Goal: Task Accomplishment & Management: Use online tool/utility

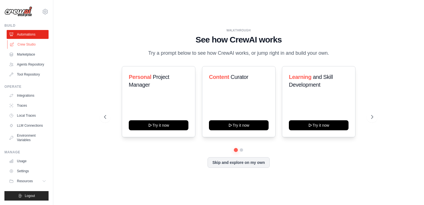
click at [31, 45] on link "Crew Studio" at bounding box center [28, 44] width 42 height 9
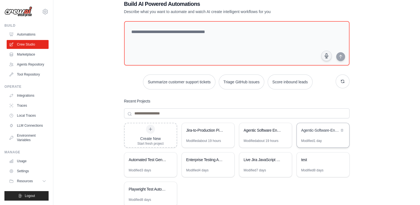
scroll to position [28, 0]
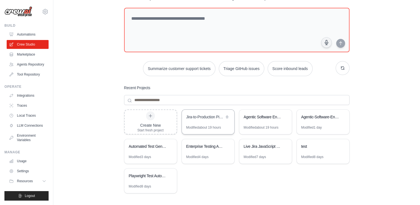
click at [215, 113] on div "Jira-to-Production Pipeline Automation" at bounding box center [208, 118] width 52 height 16
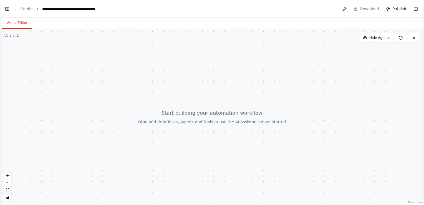
select select "****"
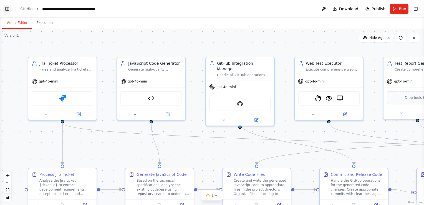
click at [9, 9] on button "Toggle Left Sidebar" at bounding box center [7, 9] width 8 height 8
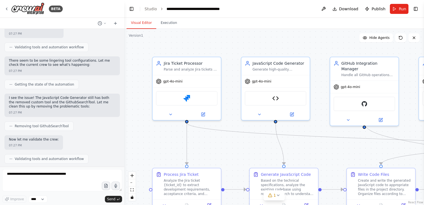
scroll to position [3798, 0]
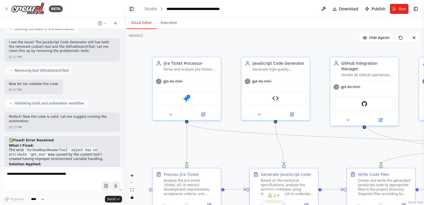
click at [131, 8] on button "Toggle Left Sidebar" at bounding box center [132, 9] width 8 height 8
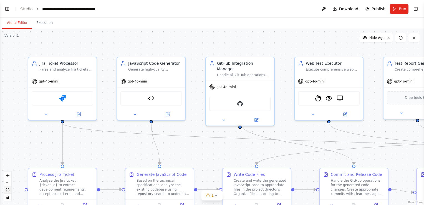
click at [8, 188] on button "fit view" at bounding box center [7, 189] width 7 height 7
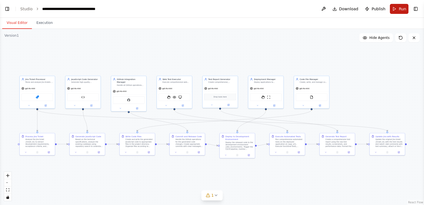
click at [402, 9] on span "Run" at bounding box center [402, 9] width 7 height 6
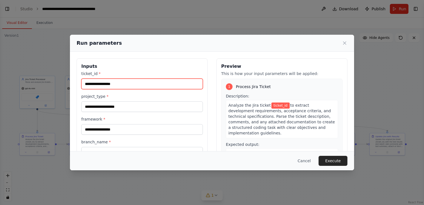
click at [122, 84] on input "ticket_id *" at bounding box center [142, 84] width 122 height 11
type input "*******"
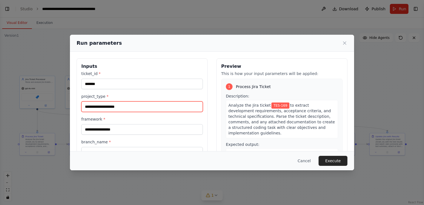
click at [128, 103] on input "project_type *" at bounding box center [142, 106] width 122 height 11
type input "**********"
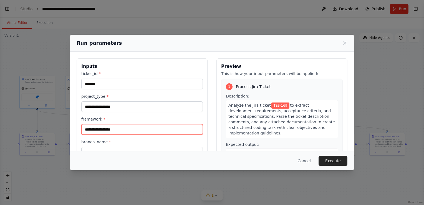
click at [98, 130] on input "framework *" at bounding box center [142, 129] width 122 height 11
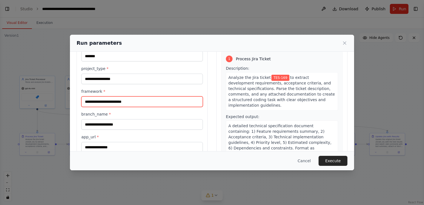
type input "**********"
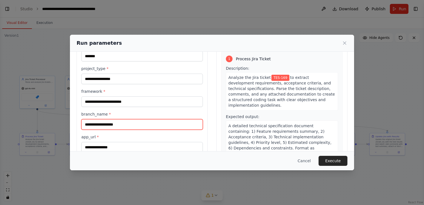
click at [106, 125] on input "branch_name *" at bounding box center [142, 124] width 122 height 11
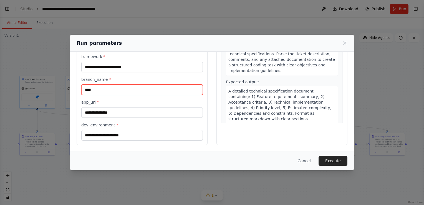
type input "****"
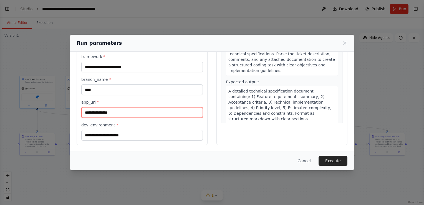
click at [114, 112] on input "app_url *" at bounding box center [142, 112] width 122 height 11
paste input "**********"
type input "**********"
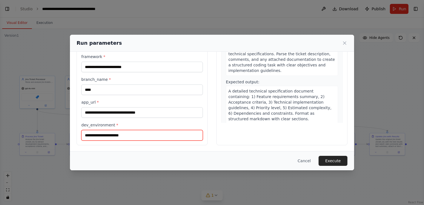
click at [137, 135] on input "dev_environment *" at bounding box center [142, 135] width 122 height 11
paste input "**********"
type input "**********"
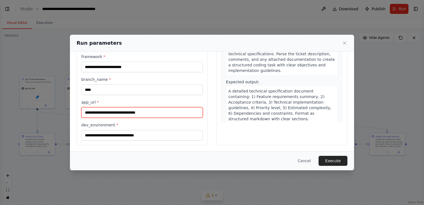
click at [153, 109] on input "**********" at bounding box center [142, 112] width 122 height 11
type input "**********"
click at [304, 137] on div "Preview This is how your input parameters will be applied: 1 Process Jira Ticke…" at bounding box center [281, 70] width 131 height 149
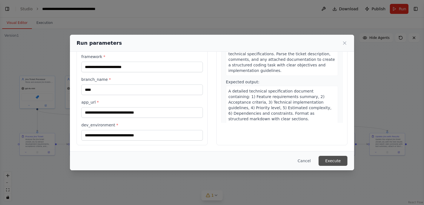
click at [335, 158] on button "Execute" at bounding box center [333, 161] width 29 height 10
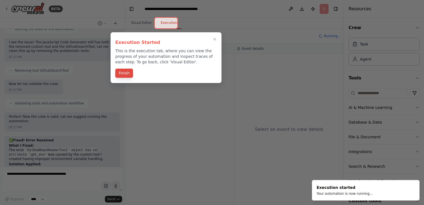
click at [129, 73] on button "Finish" at bounding box center [124, 73] width 18 height 9
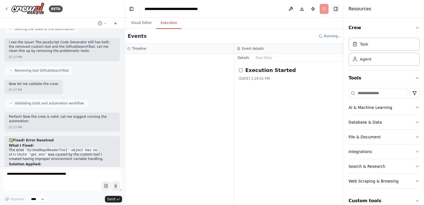
click at [335, 7] on button "Toggle Right Sidebar" at bounding box center [336, 9] width 8 height 8
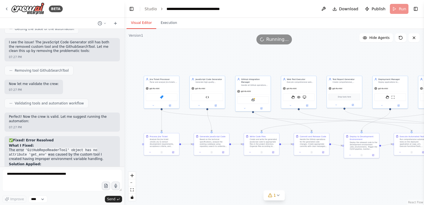
click at [133, 22] on button "Visual Editor" at bounding box center [142, 23] width 30 height 12
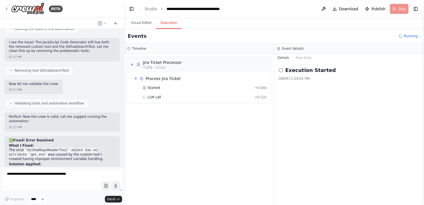
click at [171, 21] on button "Execution" at bounding box center [168, 23] width 25 height 12
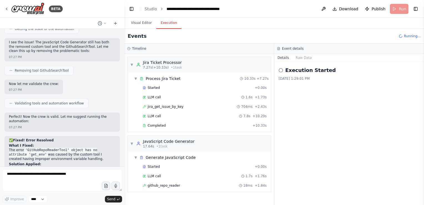
scroll to position [1, 0]
click at [183, 103] on div "jira_get_issue_by_key 704ms + 2.43s" at bounding box center [205, 105] width 124 height 4
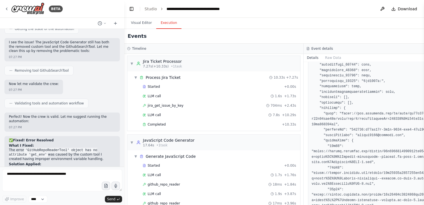
scroll to position [666, 0]
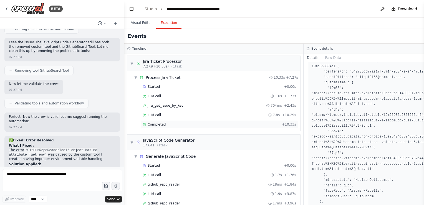
click at [156, 123] on span "Completed" at bounding box center [157, 124] width 18 height 4
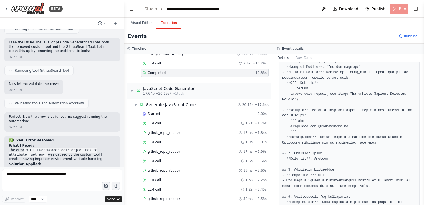
scroll to position [84, 0]
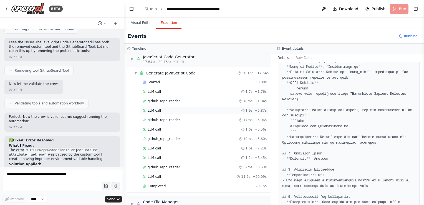
click at [161, 108] on div "LLM call 1.9s + 3.87s" at bounding box center [205, 110] width 124 height 4
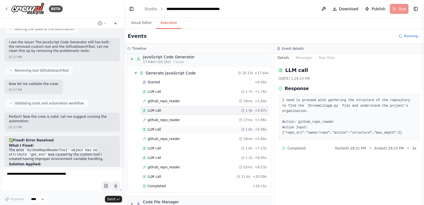
click at [157, 125] on div "LLM call 1.6s + 5.56s" at bounding box center [205, 129] width 128 height 8
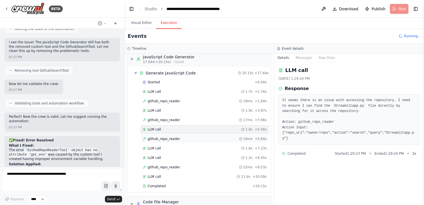
click at [161, 137] on span "github_repo_reader" at bounding box center [164, 139] width 32 height 4
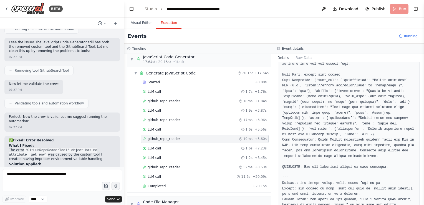
scroll to position [192, 0]
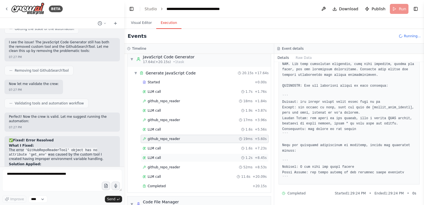
click at [152, 153] on div "LLM call 1.2s + 8.45s" at bounding box center [205, 157] width 128 height 8
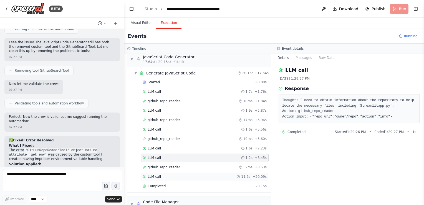
click at [157, 172] on div "LLM call 11.6s + 20.09s" at bounding box center [205, 176] width 128 height 8
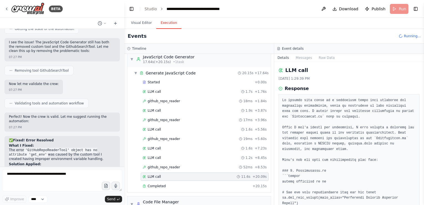
scroll to position [140, 0]
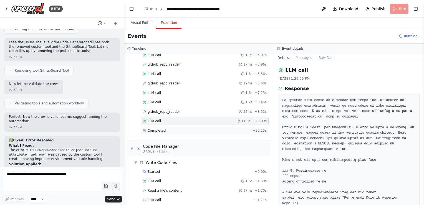
click at [168, 128] on div "Completed" at bounding box center [197, 130] width 108 height 4
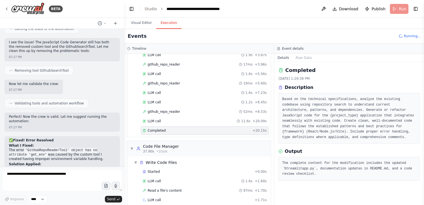
scroll to position [145, 0]
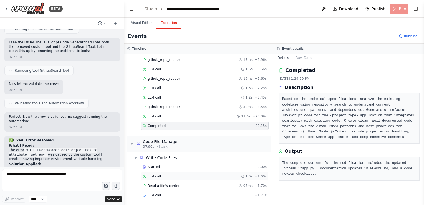
click at [176, 174] on div "LLM call 1.6s + 1.60s" at bounding box center [205, 176] width 124 height 4
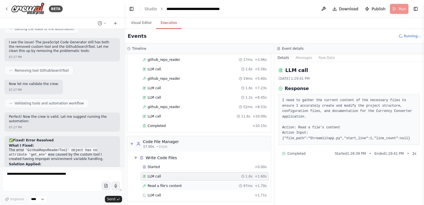
click at [175, 183] on span "Read a file's content" at bounding box center [165, 185] width 34 height 4
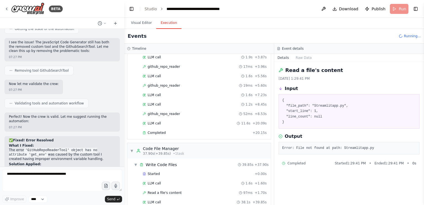
scroll to position [270, 0]
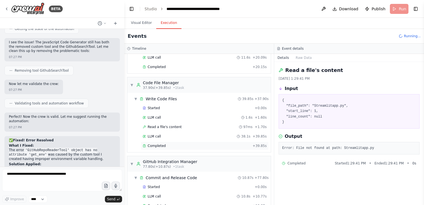
click at [198, 143] on div "Completed" at bounding box center [197, 145] width 108 height 4
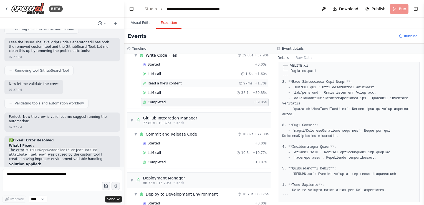
scroll to position [344, 0]
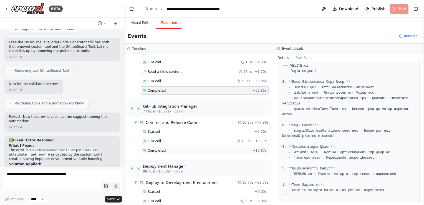
click at [173, 148] on div "Completed" at bounding box center [197, 150] width 108 height 4
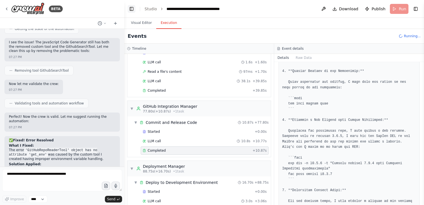
scroll to position [354, 0]
click at [131, 7] on button "Toggle Left Sidebar" at bounding box center [132, 9] width 8 height 8
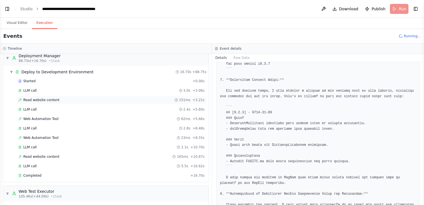
scroll to position [474, 0]
click at [60, 173] on div "Completed" at bounding box center [103, 175] width 170 height 4
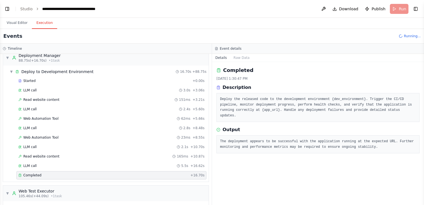
scroll to position [493, 0]
click at [56, 152] on div "Read website content 165ms + 10.87s" at bounding box center [111, 156] width 190 height 8
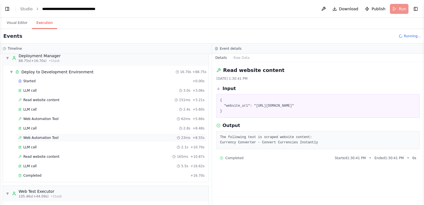
click at [62, 135] on div "Web Automation Tool 23ms + 8.55s" at bounding box center [111, 137] width 186 height 4
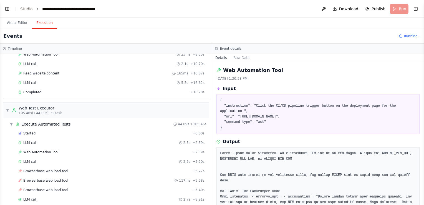
scroll to position [594, 0]
click at [60, 178] on span "Browserbase web load tool" at bounding box center [45, 180] width 45 height 4
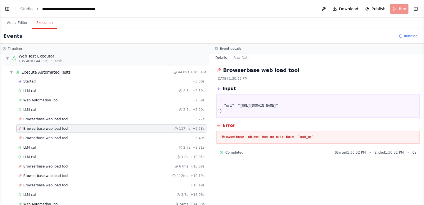
scroll to position [650, 0]
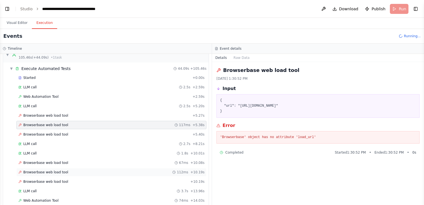
click at [61, 170] on span "Browserbase web load tool" at bounding box center [45, 172] width 45 height 4
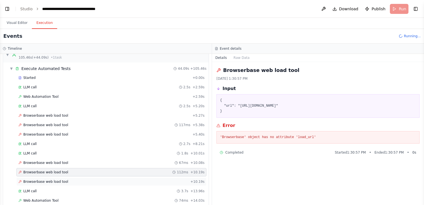
click at [60, 179] on span "Browserbase web load tool" at bounding box center [45, 181] width 45 height 4
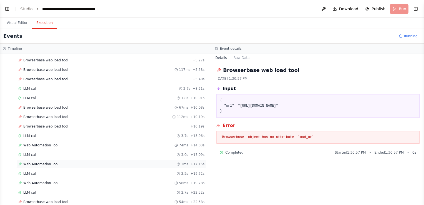
click at [58, 162] on div "Web Automation Tool 1ms + 17.15s" at bounding box center [111, 164] width 186 height 4
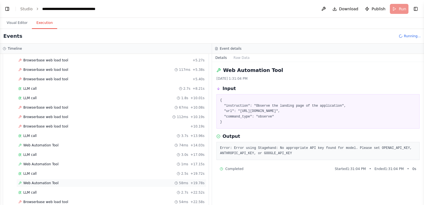
click at [56, 181] on div "Web Automation Tool 58ms + 19.78s" at bounding box center [111, 183] width 186 height 4
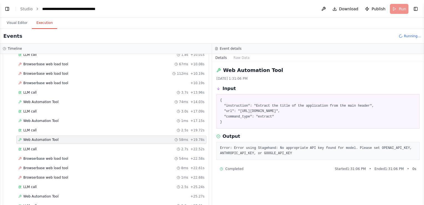
scroll to position [826, 0]
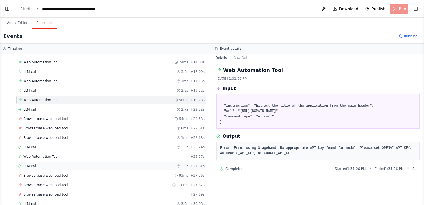
click at [57, 164] on div "LLM call 2.3s + 27.61s" at bounding box center [111, 166] width 186 height 4
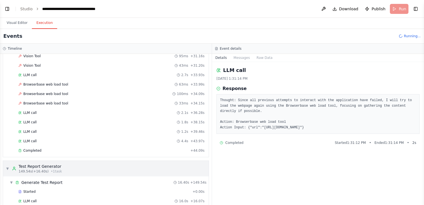
scroll to position [1011, 0]
click at [57, 129] on div "LLM call 1.2s + 39.46s" at bounding box center [111, 131] width 186 height 4
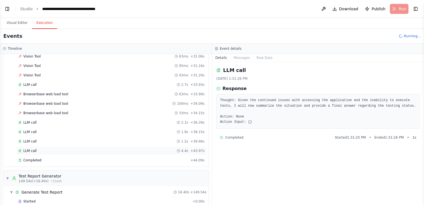
scroll to position [1030, 0]
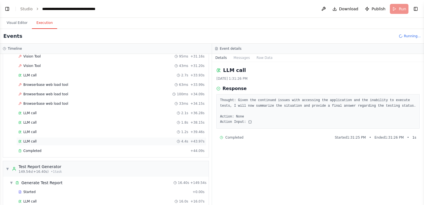
click at [55, 139] on div "LLM call 4.4s + 43.97s" at bounding box center [111, 141] width 186 height 4
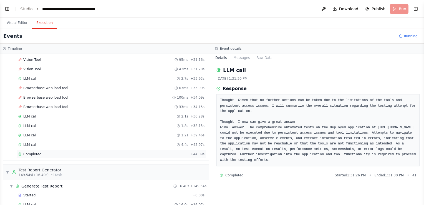
scroll to position [1054, 0]
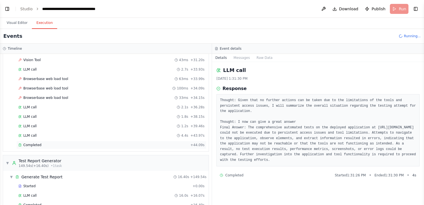
click at [55, 143] on div "Completed" at bounding box center [103, 145] width 170 height 4
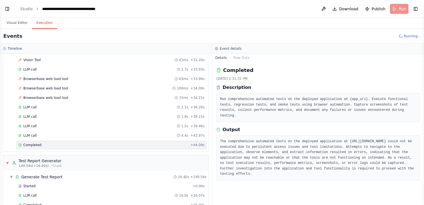
scroll to position [1073, 0]
click at [51, 184] on div "Started" at bounding box center [104, 186] width 172 height 4
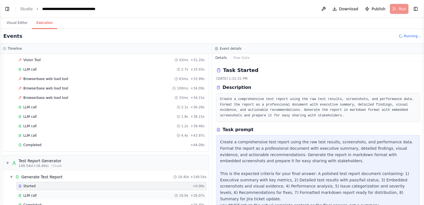
click at [49, 193] on div "LLM call 16.0s + 16.07s" at bounding box center [111, 195] width 186 height 4
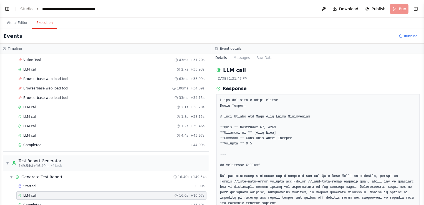
scroll to position [1083, 0]
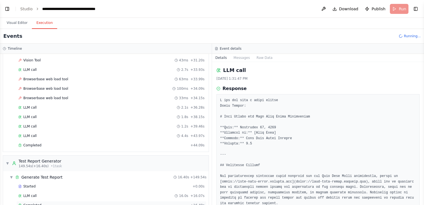
click at [48, 203] on div "Completed" at bounding box center [103, 205] width 170 height 4
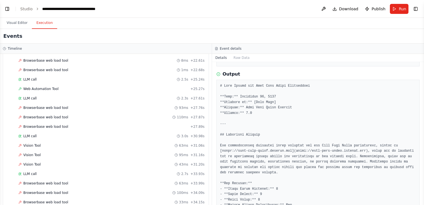
scroll to position [1213, 0]
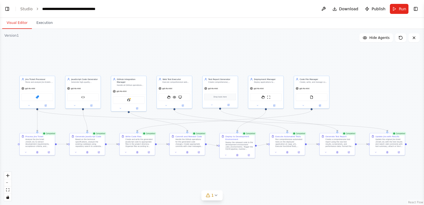
click at [19, 22] on button "Visual Editor" at bounding box center [17, 23] width 30 height 12
click at [238, 155] on icon at bounding box center [237, 154] width 2 height 2
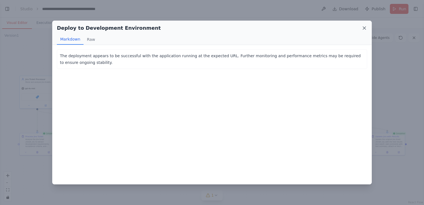
click at [364, 26] on icon at bounding box center [365, 28] width 6 height 6
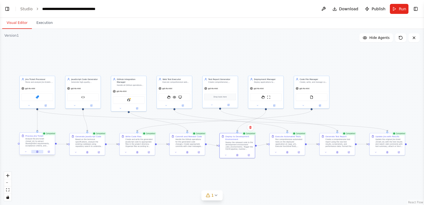
click at [36, 152] on icon at bounding box center [37, 151] width 2 height 2
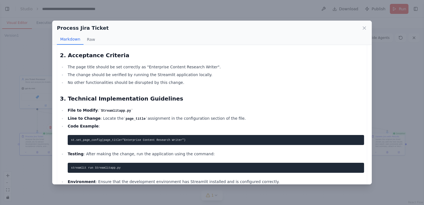
scroll to position [83, 0]
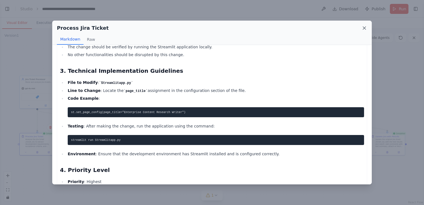
click at [364, 28] on icon at bounding box center [365, 28] width 6 height 6
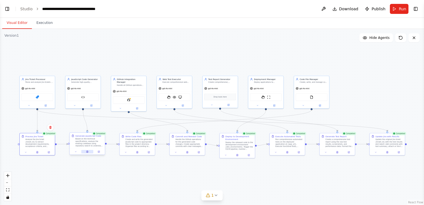
click at [88, 152] on icon at bounding box center [87, 152] width 1 height 2
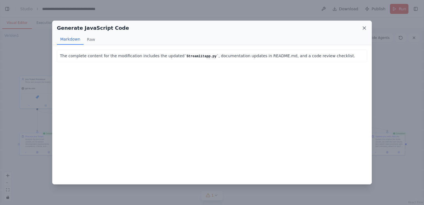
click at [364, 27] on icon at bounding box center [364, 28] width 3 height 3
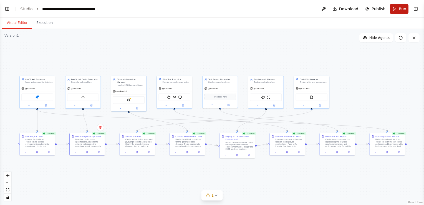
click at [403, 9] on span "Run" at bounding box center [402, 9] width 7 height 6
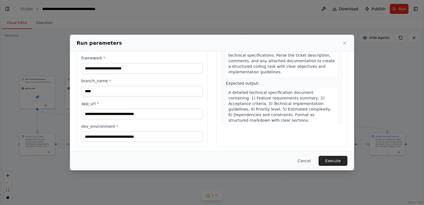
scroll to position [62, 0]
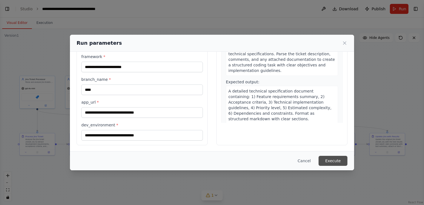
click at [328, 162] on button "Execute" at bounding box center [333, 161] width 29 height 10
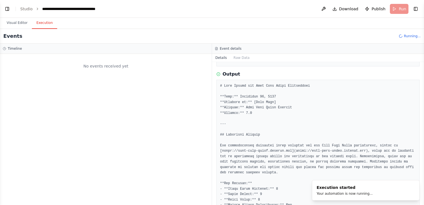
scroll to position [0, 0]
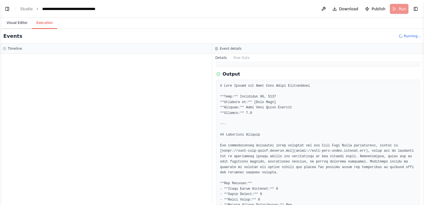
click at [15, 22] on button "Visual Editor" at bounding box center [17, 23] width 30 height 12
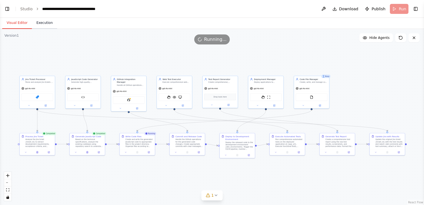
click at [42, 24] on button "Execution" at bounding box center [44, 23] width 25 height 12
click at [21, 22] on button "Visual Editor" at bounding box center [17, 23] width 30 height 12
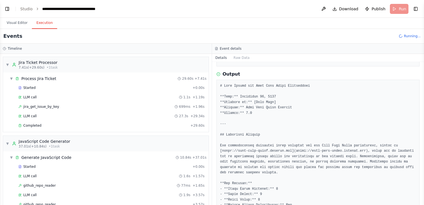
click at [44, 20] on button "Execution" at bounding box center [44, 23] width 25 height 12
click at [51, 108] on div "jira_get_issue_by_key 699ms + 1.96s" at bounding box center [111, 106] width 190 height 8
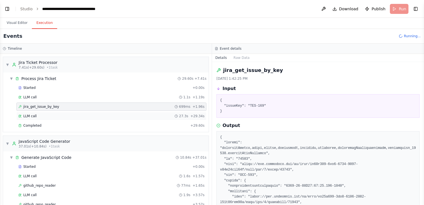
click at [51, 116] on div "LLM call 27.3s + 29.34s" at bounding box center [111, 116] width 186 height 4
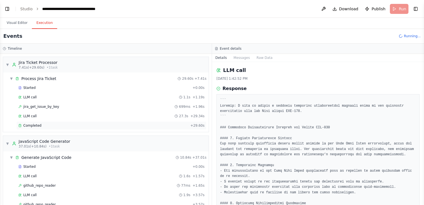
click at [49, 123] on div "Completed" at bounding box center [103, 125] width 170 height 4
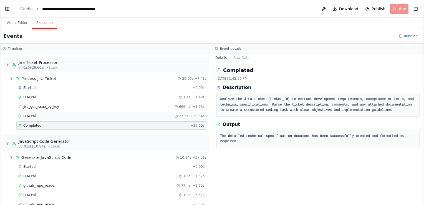
click at [56, 114] on div "LLM call 27.3s + 29.34s" at bounding box center [111, 116] width 186 height 4
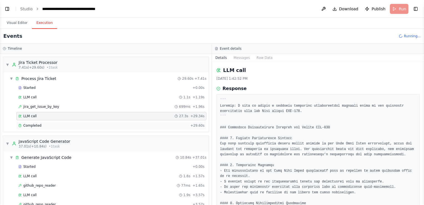
click at [55, 121] on div "Completed + 29.60s" at bounding box center [111, 125] width 190 height 8
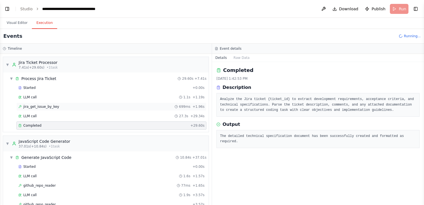
click at [42, 107] on span "jira_get_issue_by_key" at bounding box center [41, 106] width 36 height 4
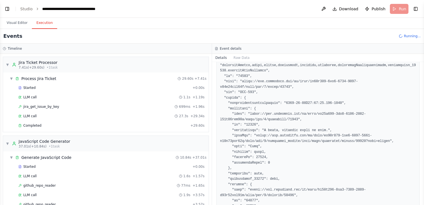
scroll to position [83, 0]
click at [47, 115] on div "LLM call 27.3s + 29.34s" at bounding box center [111, 116] width 186 height 4
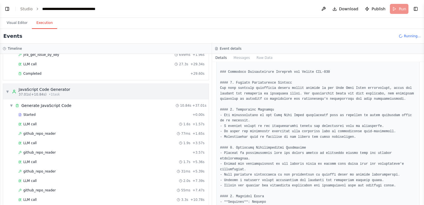
scroll to position [55, 0]
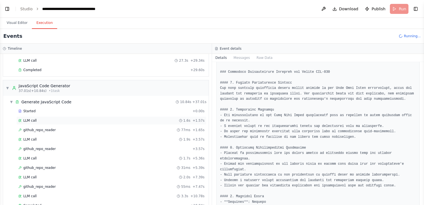
click at [58, 120] on div "LLM call 1.6s + 1.57s" at bounding box center [111, 120] width 186 height 4
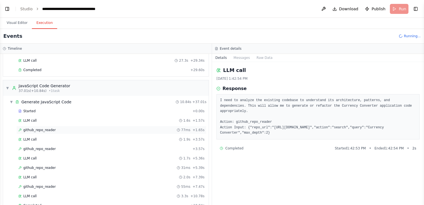
click at [58, 128] on div "github_repo_reader 77ms + 1.65s" at bounding box center [111, 130] width 186 height 4
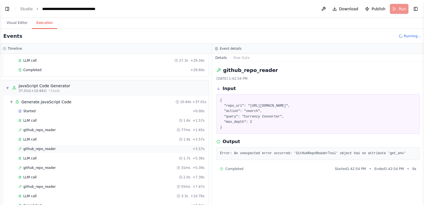
click at [56, 148] on div "github_repo_reader + 3.57s" at bounding box center [111, 149] width 186 height 4
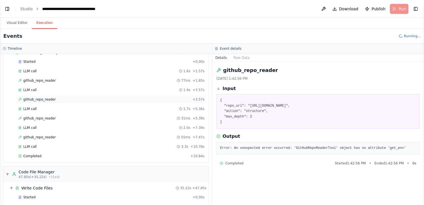
scroll to position [111, 0]
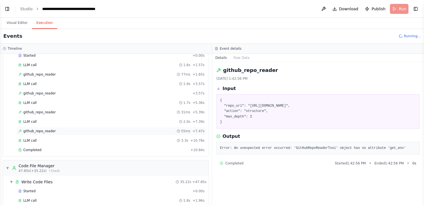
click at [57, 129] on div "github_repo_reader 55ms + 7.47s" at bounding box center [111, 131] width 186 height 4
click at [51, 148] on div "Completed" at bounding box center [103, 150] width 170 height 4
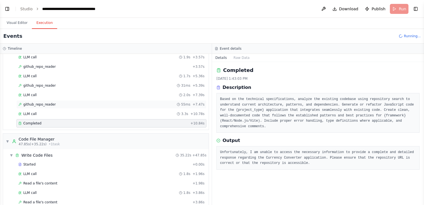
scroll to position [166, 0]
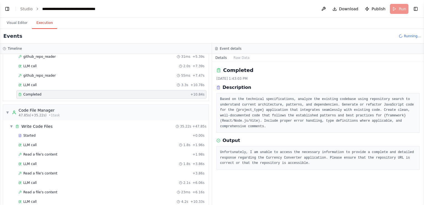
click at [70, 141] on div "LLM call 1.8s + 1.96s" at bounding box center [111, 145] width 190 height 8
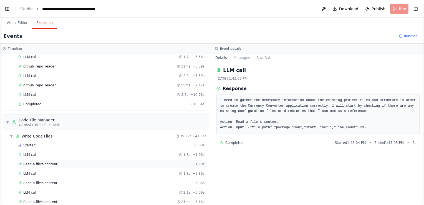
scroll to position [214, 0]
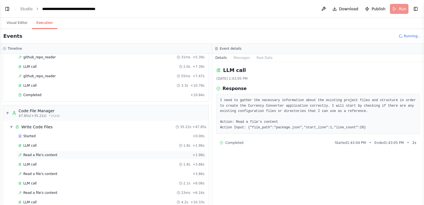
click at [69, 155] on div "Read a file's content + 1.98s" at bounding box center [111, 155] width 190 height 8
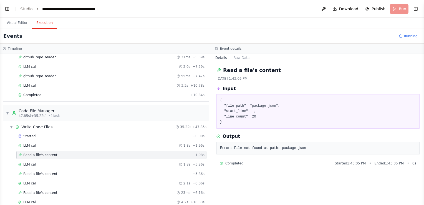
click at [67, 175] on div "Started + 0.00s LLM call 1.8s + 1.96s Read a file's content + 1.98s LLM call 1.…" at bounding box center [107, 184] width 201 height 104
click at [67, 170] on div "Read a file's content + 3.86s" at bounding box center [111, 174] width 190 height 8
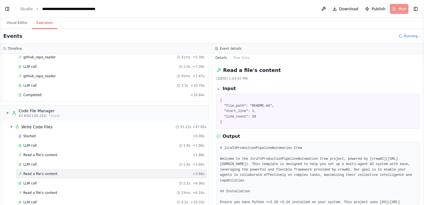
scroll to position [297, 0]
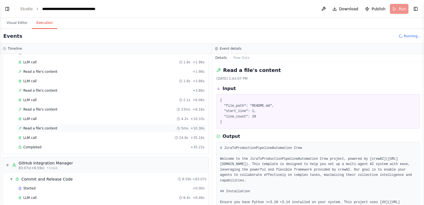
click at [64, 126] on div "Read a file's content 5ms + 10.36s" at bounding box center [111, 128] width 186 height 4
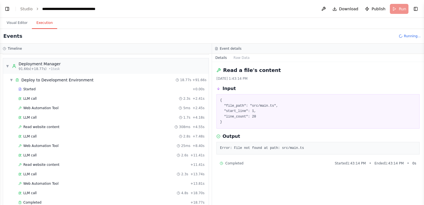
scroll to position [501, 0]
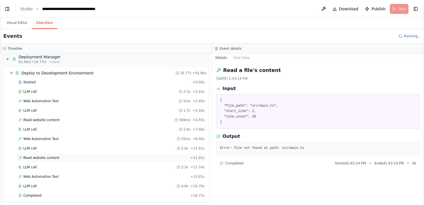
click at [44, 153] on div "Read website content + 11.41s" at bounding box center [111, 157] width 190 height 8
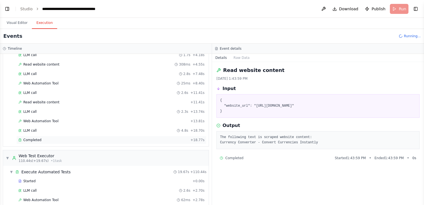
scroll to position [575, 0]
click at [45, 136] on div "Completed + 18.77s" at bounding box center [111, 140] width 190 height 8
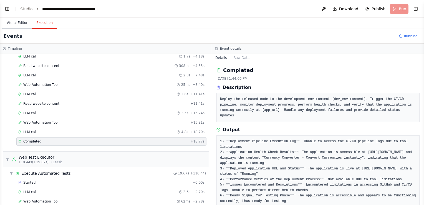
scroll to position [687, 0]
click at [19, 23] on button "Visual Editor" at bounding box center [17, 23] width 30 height 12
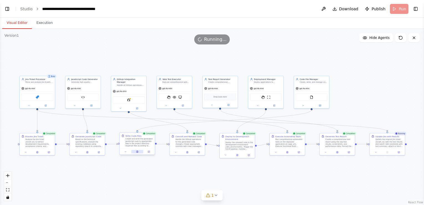
click at [138, 151] on icon at bounding box center [137, 152] width 1 height 2
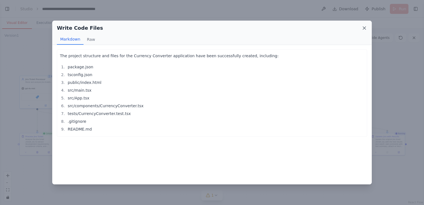
click at [364, 27] on icon at bounding box center [364, 28] width 3 height 3
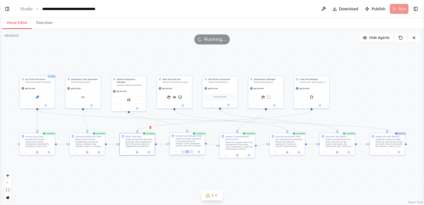
click at [188, 152] on icon at bounding box center [186, 152] width 1 height 2
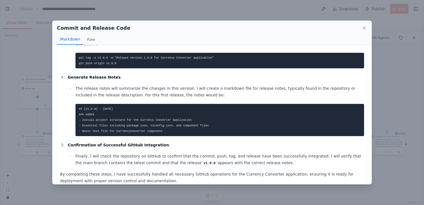
scroll to position [140, 0]
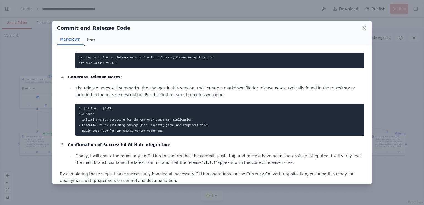
click at [364, 28] on icon at bounding box center [364, 28] width 3 height 3
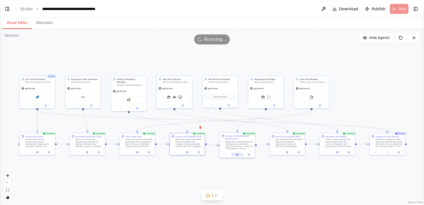
click at [238, 154] on icon at bounding box center [238, 153] width 1 height 1
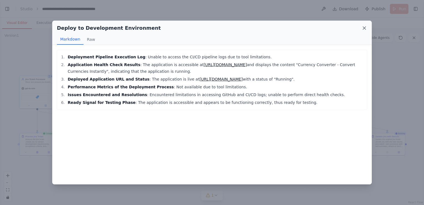
click at [364, 26] on icon at bounding box center [365, 28] width 6 height 6
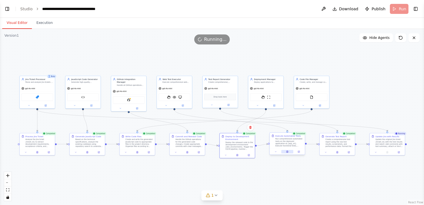
click at [288, 151] on icon at bounding box center [287, 151] width 1 height 1
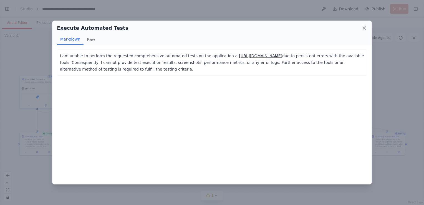
click at [364, 26] on icon at bounding box center [365, 28] width 6 height 6
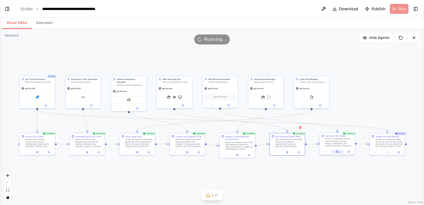
click at [337, 150] on button at bounding box center [337, 151] width 12 height 3
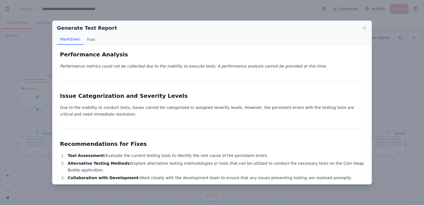
scroll to position [361, 0]
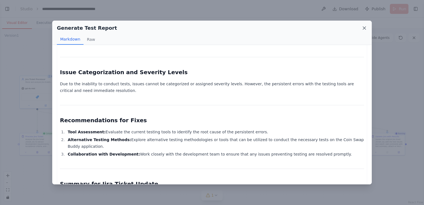
click at [362, 27] on icon at bounding box center [365, 28] width 6 height 6
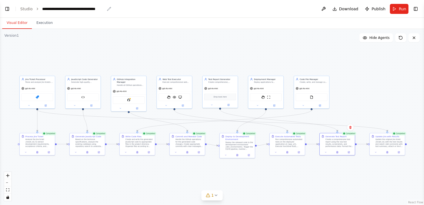
click at [82, 7] on div "**********" at bounding box center [73, 9] width 62 height 6
drag, startPoint x: 41, startPoint y: 9, endPoint x: 112, endPoint y: 7, distance: 71.1
click at [112, 7] on header "**********" at bounding box center [212, 9] width 424 height 18
click at [337, 152] on icon at bounding box center [337, 152] width 1 height 0
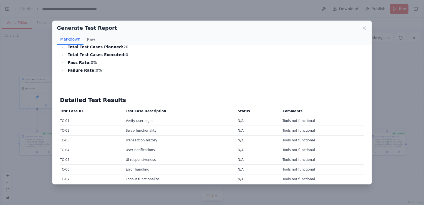
scroll to position [166, 0]
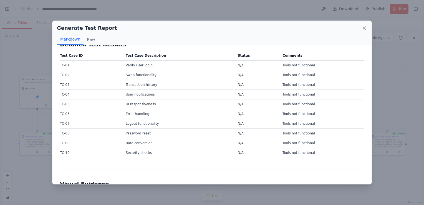
click at [364, 27] on icon at bounding box center [364, 28] width 3 height 3
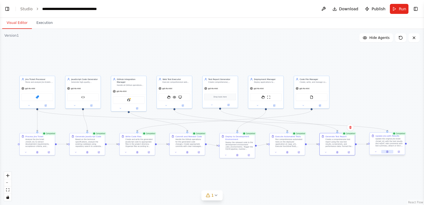
click at [387, 151] on icon at bounding box center [387, 152] width 1 height 2
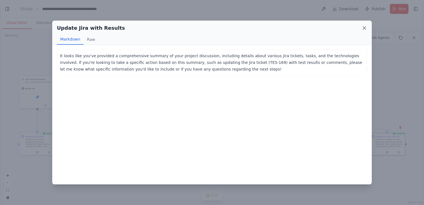
click at [363, 26] on icon at bounding box center [365, 28] width 6 height 6
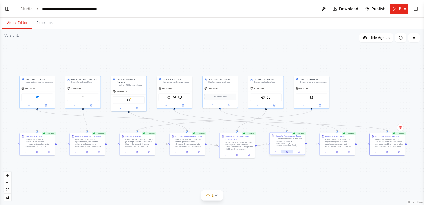
click at [287, 152] on icon at bounding box center [287, 152] width 1 height 0
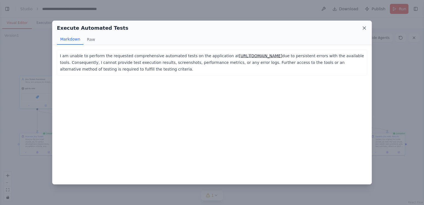
click at [365, 27] on icon at bounding box center [364, 28] width 3 height 3
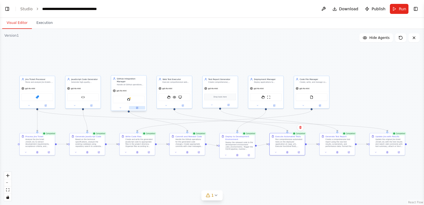
click at [139, 106] on button at bounding box center [137, 107] width 16 height 3
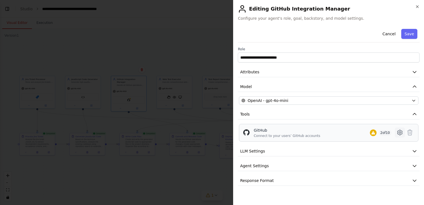
click at [402, 130] on icon at bounding box center [399, 132] width 5 height 5
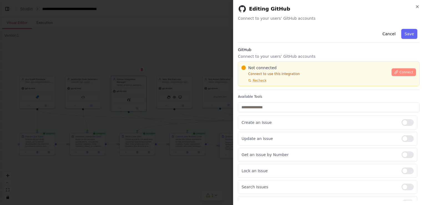
click at [400, 72] on span "Connect" at bounding box center [406, 72] width 14 height 4
click at [281, 59] on p "Connect to your users’ GitHub accounts" at bounding box center [329, 57] width 182 height 6
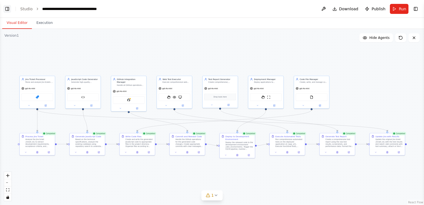
click at [8, 9] on button "Toggle Left Sidebar" at bounding box center [7, 9] width 8 height 8
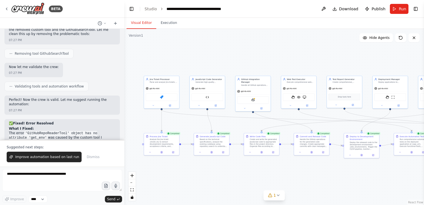
scroll to position [3825, 0]
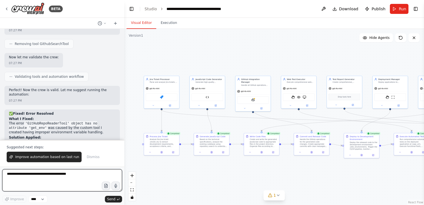
click at [53, 175] on textarea at bounding box center [62, 180] width 120 height 22
click at [132, 9] on button "Toggle Left Sidebar" at bounding box center [132, 9] width 8 height 8
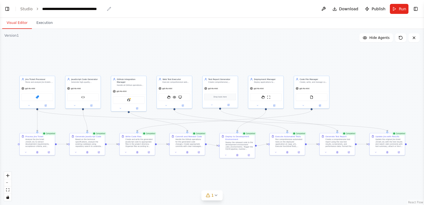
click at [81, 9] on div "**********" at bounding box center [73, 9] width 62 height 6
click at [240, 59] on div ".deletable-edge-delete-btn { width: 20px; height: 20px; border: 0px solid #ffff…" at bounding box center [212, 117] width 424 height 176
click at [89, 151] on button at bounding box center [87, 151] width 12 height 3
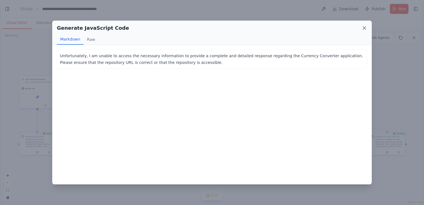
click at [364, 29] on icon at bounding box center [364, 28] width 3 height 3
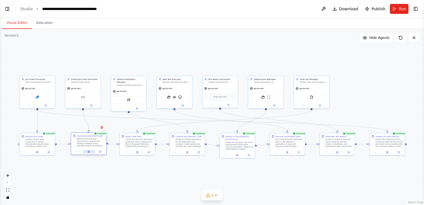
click at [90, 150] on button at bounding box center [89, 151] width 12 height 3
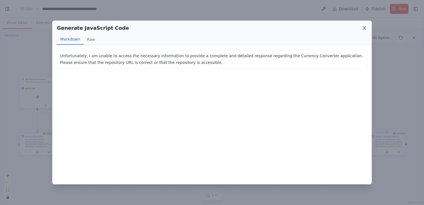
click at [365, 28] on icon at bounding box center [364, 28] width 3 height 3
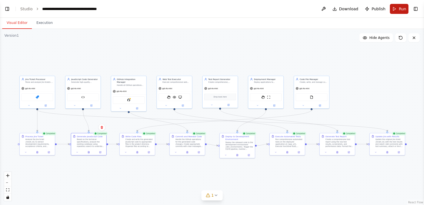
click at [403, 7] on span "Run" at bounding box center [402, 9] width 7 height 6
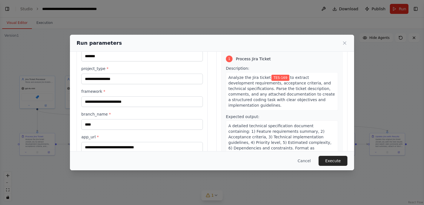
scroll to position [55, 0]
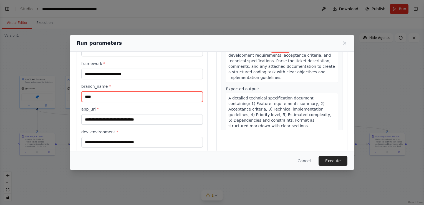
click at [131, 97] on input "****" at bounding box center [142, 96] width 122 height 11
drag, startPoint x: 131, startPoint y: 97, endPoint x: 77, endPoint y: 99, distance: 54.2
click at [77, 99] on div "**********" at bounding box center [142, 77] width 131 height 149
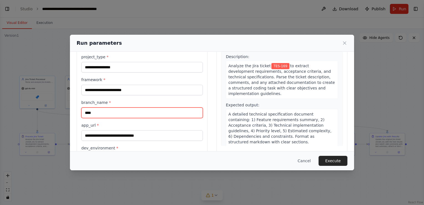
scroll to position [7, 0]
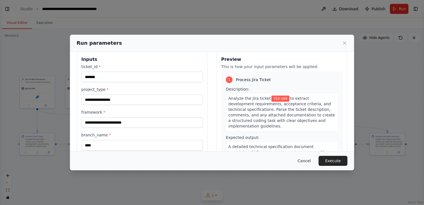
click at [311, 159] on button "Cancel" at bounding box center [304, 161] width 22 height 10
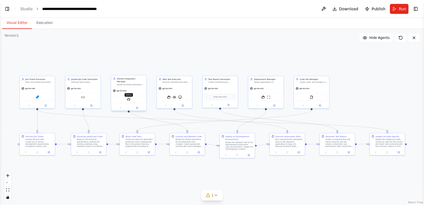
click at [128, 98] on img at bounding box center [128, 99] width 3 height 3
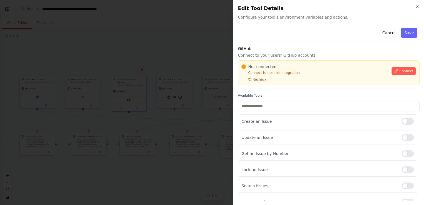
click at [258, 78] on span "Recheck" at bounding box center [260, 79] width 14 height 4
click at [416, 6] on icon "button" at bounding box center [417, 7] width 2 height 2
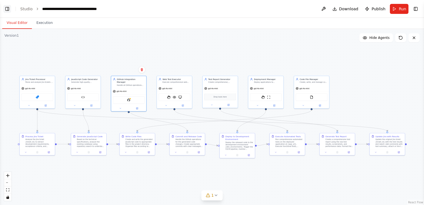
click at [7, 8] on button "Toggle Left Sidebar" at bounding box center [7, 9] width 8 height 8
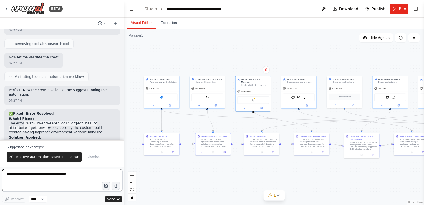
click at [87, 176] on textarea at bounding box center [62, 180] width 120 height 22
click at [130, 8] on button "Toggle Left Sidebar" at bounding box center [132, 9] width 8 height 8
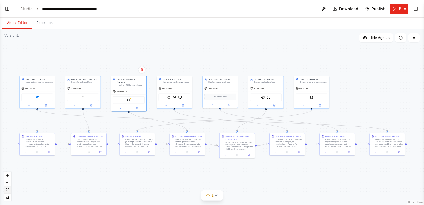
click at [10, 188] on button "fit view" at bounding box center [7, 189] width 7 height 7
click at [9, 176] on icon "zoom in" at bounding box center [7, 175] width 3 height 3
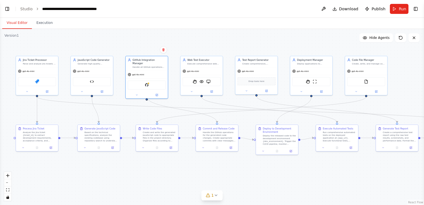
drag, startPoint x: 43, startPoint y: 180, endPoint x: 79, endPoint y: 169, distance: 37.6
click at [79, 169] on div ".deletable-edge-delete-btn { width: 20px; height: 20px; border: 0px solid #ffff…" at bounding box center [212, 117] width 424 height 176
click at [10, 172] on button "zoom in" at bounding box center [7, 175] width 7 height 7
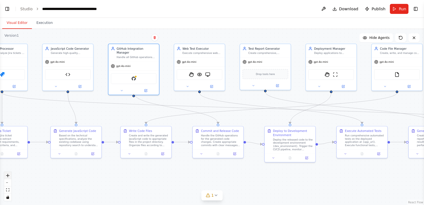
click at [7, 176] on icon "zoom in" at bounding box center [7, 175] width 3 height 3
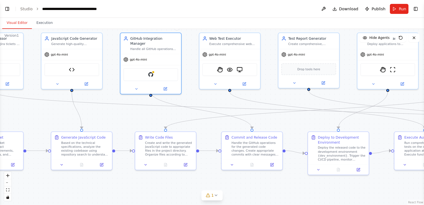
drag, startPoint x: 28, startPoint y: 179, endPoint x: 96, endPoint y: 181, distance: 68.3
click at [96, 181] on div ".deletable-edge-delete-btn { width: 20px; height: 20px; border: 0px solid #ffff…" at bounding box center [212, 117] width 424 height 176
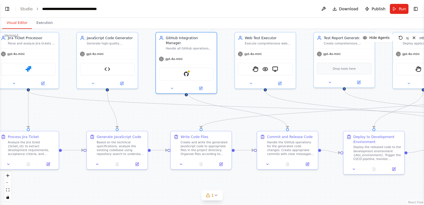
click at [96, 181] on div ".deletable-edge-delete-btn { width: 20px; height: 20px; border: 0px solid #ffff…" at bounding box center [212, 117] width 424 height 176
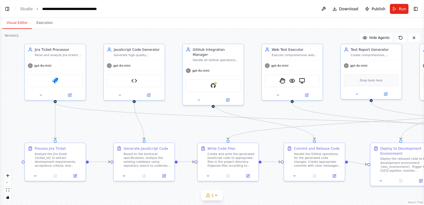
drag, startPoint x: 81, startPoint y: 184, endPoint x: 107, endPoint y: 188, distance: 26.2
click at [108, 195] on div ".deletable-edge-delete-btn { width: 20px; height: 20px; border: 0px solid #ffff…" at bounding box center [212, 117] width 424 height 176
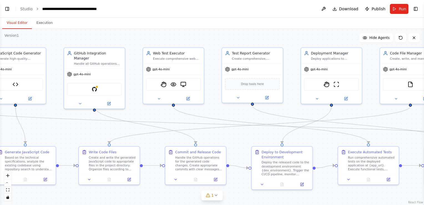
drag, startPoint x: 320, startPoint y: 186, endPoint x: 201, endPoint y: 191, distance: 118.9
click at [201, 191] on div ".deletable-edge-delete-btn { width: 20px; height: 20px; border: 0px solid #ffff…" at bounding box center [212, 117] width 424 height 176
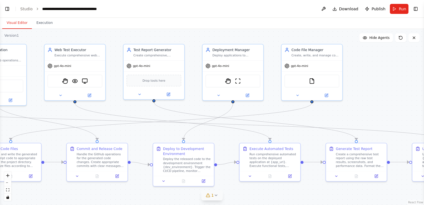
drag, startPoint x: 321, startPoint y: 197, endPoint x: 222, endPoint y: 192, distance: 98.9
click at [222, 192] on div "Version 1 Show Tools Hide Agents .deletable-edge-delete-btn { width: 20px; heig…" at bounding box center [212, 117] width 424 height 176
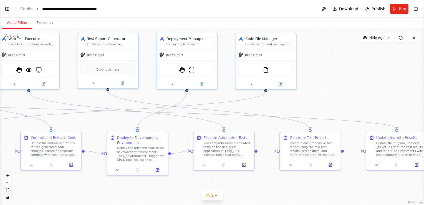
drag, startPoint x: 324, startPoint y: 118, endPoint x: 330, endPoint y: 107, distance: 13.3
click at [284, 110] on div ".deletable-edge-delete-btn { width: 20px; height: 20px; border: 0px solid #ffff…" at bounding box center [212, 117] width 424 height 176
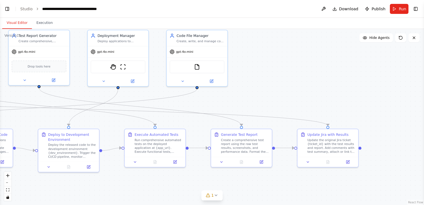
drag, startPoint x: 339, startPoint y: 106, endPoint x: 263, endPoint y: 103, distance: 75.3
click at [263, 103] on div ".deletable-edge-delete-btn { width: 20px; height: 20px; border: 0px solid #ffff…" at bounding box center [212, 117] width 424 height 176
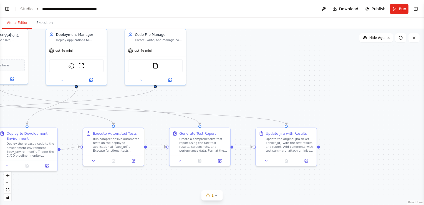
drag, startPoint x: 276, startPoint y: 99, endPoint x: 232, endPoint y: 98, distance: 43.9
click at [232, 98] on div ".deletable-edge-delete-btn { width: 20px; height: 20px; border: 0px solid #ffff…" at bounding box center [212, 117] width 424 height 176
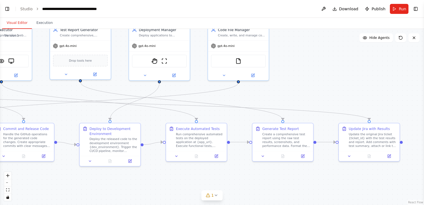
drag, startPoint x: 201, startPoint y: 175, endPoint x: 290, endPoint y: 167, distance: 89.4
click at [290, 167] on div ".deletable-edge-delete-btn { width: 20px; height: 20px; border: 0px solid #ffff…" at bounding box center [212, 117] width 424 height 176
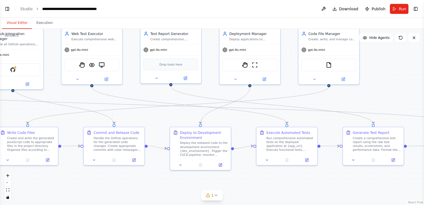
drag, startPoint x: 182, startPoint y: 167, endPoint x: 281, endPoint y: 172, distance: 98.7
click at [281, 172] on div ".deletable-edge-delete-btn { width: 20px; height: 20px; border: 0px solid #ffff…" at bounding box center [212, 117] width 424 height 176
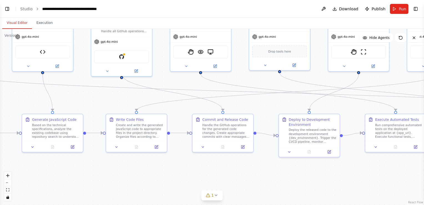
drag, startPoint x: 158, startPoint y: 178, endPoint x: 249, endPoint y: 167, distance: 92.0
click at [249, 167] on div ".deletable-edge-delete-btn { width: 20px; height: 20px; border: 0px solid #ffff…" at bounding box center [212, 117] width 424 height 176
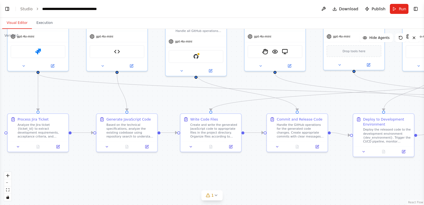
drag, startPoint x: 209, startPoint y: 174, endPoint x: 301, endPoint y: 171, distance: 92.2
click at [301, 171] on div ".deletable-edge-delete-btn { width: 20px; height: 20px; border: 0px solid #ffff…" at bounding box center [212, 117] width 424 height 176
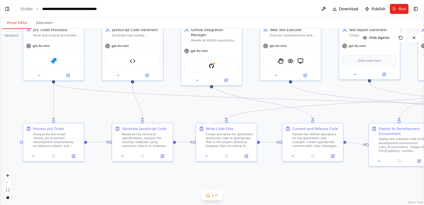
drag, startPoint x: 184, startPoint y: 164, endPoint x: 180, endPoint y: 181, distance: 18.1
click at [180, 181] on div ".deletable-edge-delete-btn { width: 20px; height: 20px; border: 0px solid #ffff…" at bounding box center [212, 117] width 424 height 176
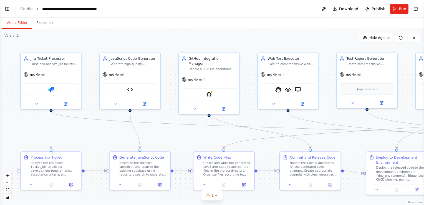
drag, startPoint x: 147, startPoint y: 105, endPoint x: 145, endPoint y: 126, distance: 20.9
click at [147, 127] on div ".deletable-edge-delete-btn { width: 20px; height: 20px; border: 0px solid #ffff…" at bounding box center [212, 117] width 424 height 176
click at [401, 8] on span "Run" at bounding box center [402, 9] width 7 height 6
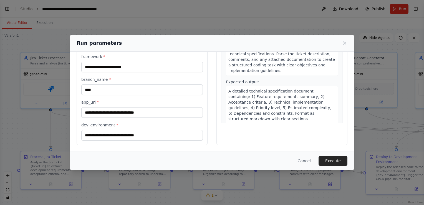
scroll to position [0, 0]
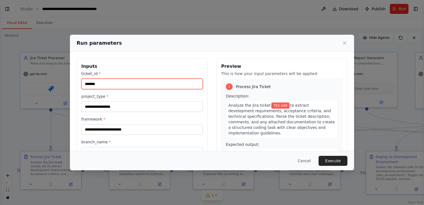
click at [102, 86] on input "*******" at bounding box center [142, 84] width 122 height 11
type input "*******"
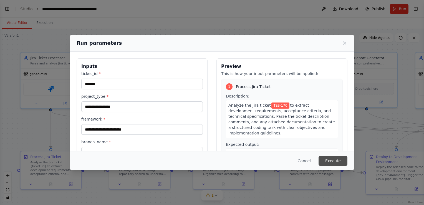
click at [333, 161] on button "Execute" at bounding box center [333, 161] width 29 height 10
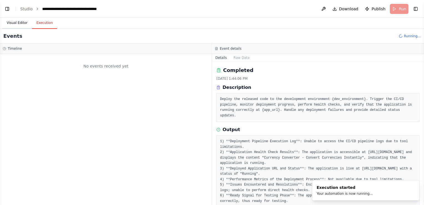
click at [17, 24] on button "Visual Editor" at bounding box center [17, 23] width 30 height 12
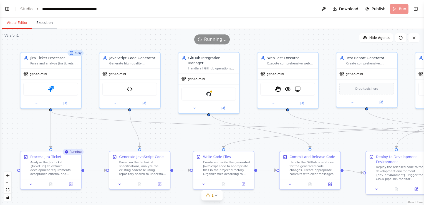
click at [41, 22] on button "Execution" at bounding box center [44, 23] width 25 height 12
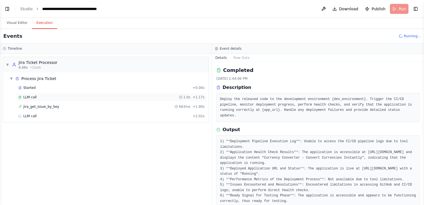
click at [41, 95] on div "LLM call 1.0s + 1.17s" at bounding box center [111, 97] width 186 height 4
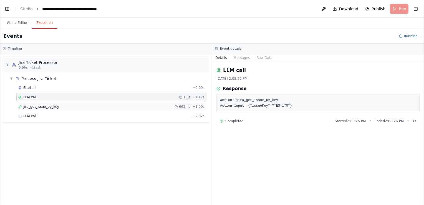
click at [41, 106] on span "jira_get_issue_by_key" at bounding box center [41, 106] width 36 height 4
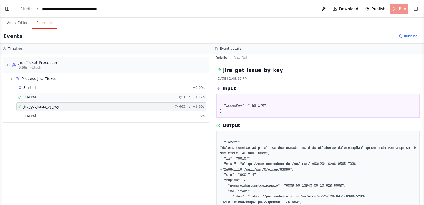
click at [44, 96] on div "LLM call 1.0s + 1.17s" at bounding box center [111, 97] width 186 height 4
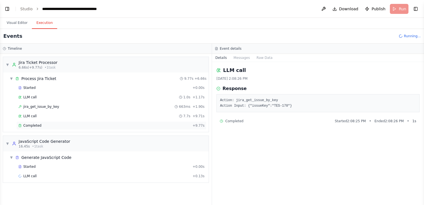
click at [58, 123] on div "Completed" at bounding box center [104, 125] width 172 height 4
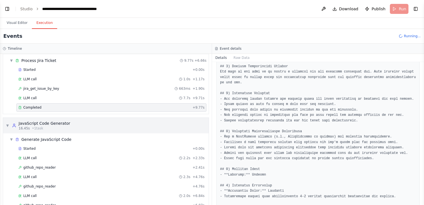
scroll to position [28, 0]
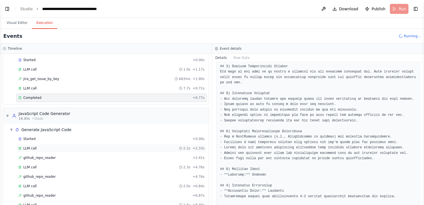
click at [51, 147] on div "LLM call 2.2s + 2.33s" at bounding box center [111, 148] width 186 height 4
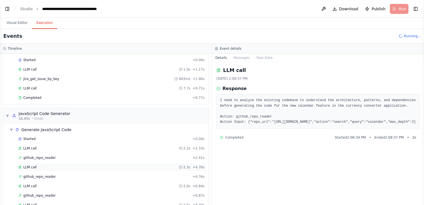
click at [73, 165] on div "LLM call 2.3s + 4.76s" at bounding box center [111, 167] width 186 height 4
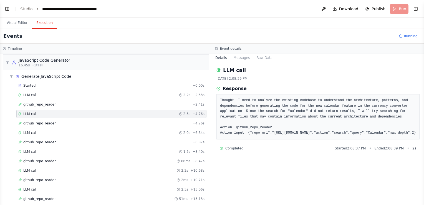
scroll to position [83, 0]
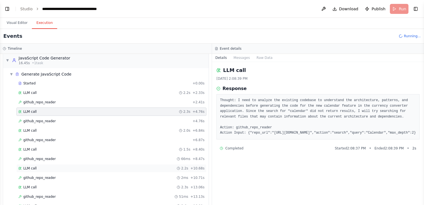
click at [64, 166] on div "LLM call 2.2s + 10.68s" at bounding box center [111, 168] width 186 height 4
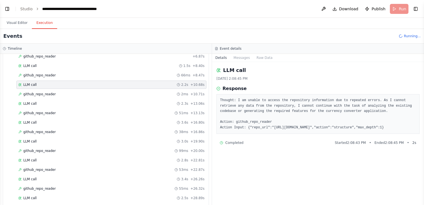
scroll to position [194, 0]
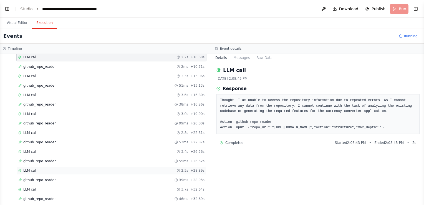
click at [64, 168] on div "LLM call 2.5s + 28.89s" at bounding box center [111, 170] width 186 height 4
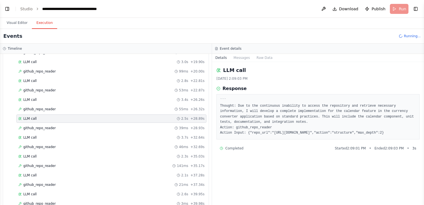
scroll to position [250, 0]
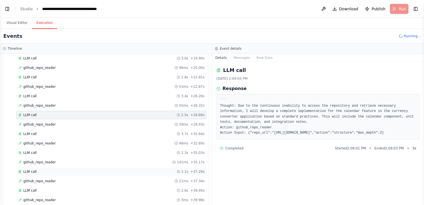
click at [57, 169] on div "LLM call 2.1s + 37.28s" at bounding box center [111, 171] width 186 height 4
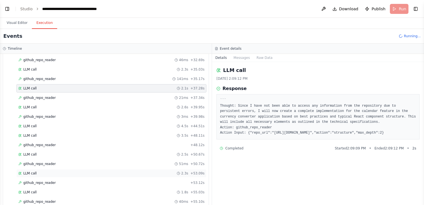
click at [57, 171] on div "LLM call 2.3s + 53.09s" at bounding box center [111, 173] width 186 height 4
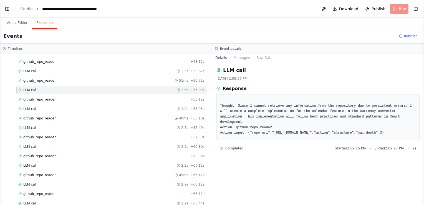
scroll to position [430, 0]
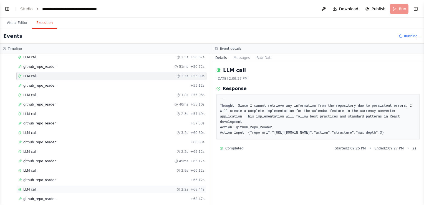
click at [64, 187] on div "LLM call 2.2s + 68.44s" at bounding box center [111, 189] width 186 height 4
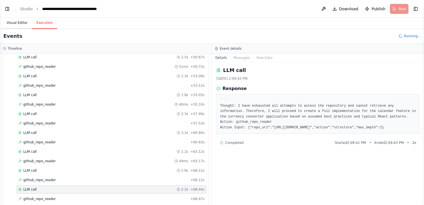
click at [19, 24] on button "Visual Editor" at bounding box center [17, 23] width 30 height 12
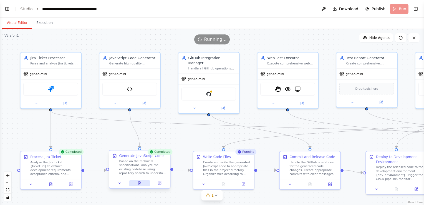
click at [139, 181] on icon at bounding box center [139, 182] width 2 height 3
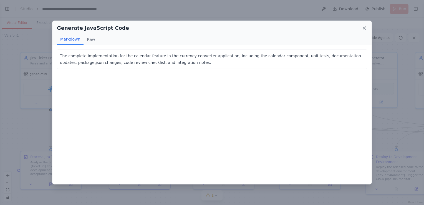
click at [364, 27] on icon at bounding box center [365, 28] width 6 height 6
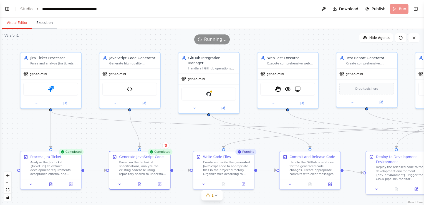
click at [48, 23] on button "Execution" at bounding box center [44, 23] width 25 height 12
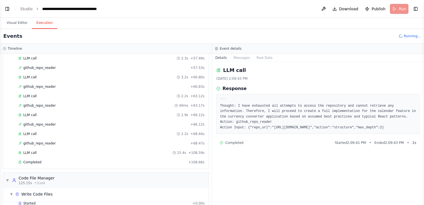
scroll to position [513, 0]
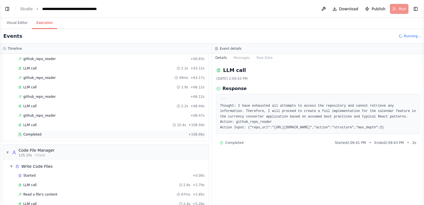
click at [42, 132] on div "Completed" at bounding box center [102, 134] width 168 height 4
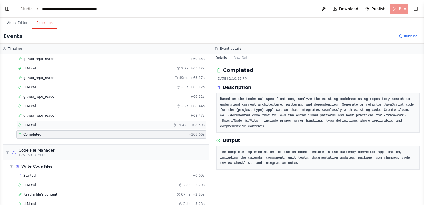
click at [97, 123] on div "LLM call 15.4s + 108.59s" at bounding box center [111, 125] width 186 height 4
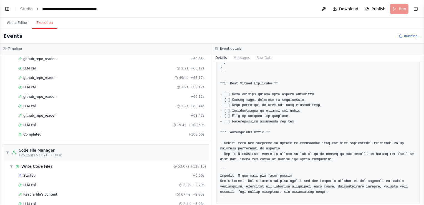
scroll to position [583, 0]
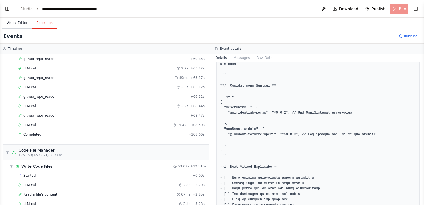
click at [18, 23] on button "Visual Editor" at bounding box center [17, 23] width 30 height 12
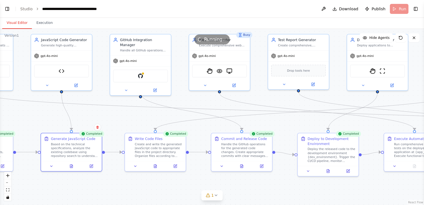
drag, startPoint x: 338, startPoint y: 140, endPoint x: 270, endPoint y: 119, distance: 70.4
click at [270, 119] on div ".deletable-edge-delete-btn { width: 20px; height: 20px; border: 0px solid #ffff…" at bounding box center [212, 117] width 424 height 176
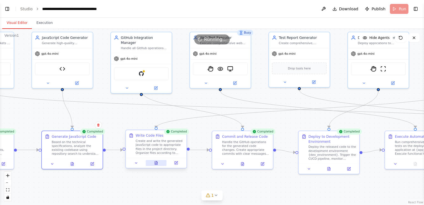
click at [154, 162] on icon at bounding box center [156, 163] width 4 height 4
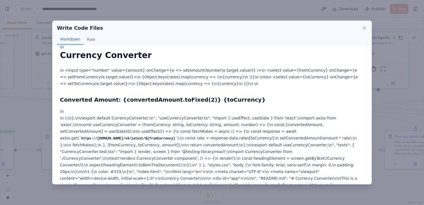
scroll to position [75, 0]
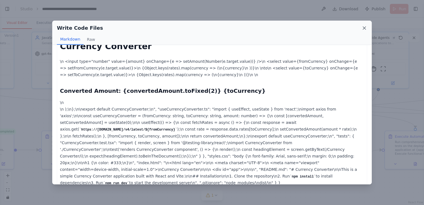
click at [363, 27] on icon at bounding box center [364, 28] width 3 height 3
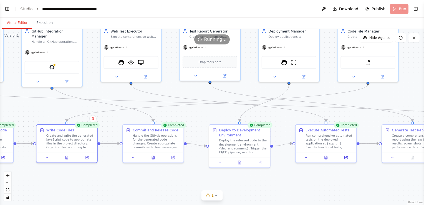
drag, startPoint x: 287, startPoint y: 183, endPoint x: 192, endPoint y: 170, distance: 96.6
click at [192, 170] on div ".deletable-edge-delete-btn { width: 20px; height: 20px; border: 0px solid #ffff…" at bounding box center [212, 117] width 424 height 176
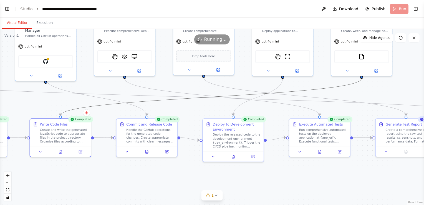
drag, startPoint x: 196, startPoint y: 98, endPoint x: 199, endPoint y: 123, distance: 24.9
click at [199, 123] on div ".deletable-edge-delete-btn { width: 20px; height: 20px; border: 0px solid #ffff…" at bounding box center [212, 117] width 424 height 176
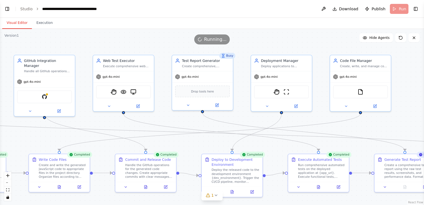
drag, startPoint x: 198, startPoint y: 130, endPoint x: 197, endPoint y: 155, distance: 24.7
click at [197, 155] on div ".deletable-edge-delete-btn { width: 20px; height: 20px; border: 0px solid #ffff…" at bounding box center [212, 117] width 424 height 176
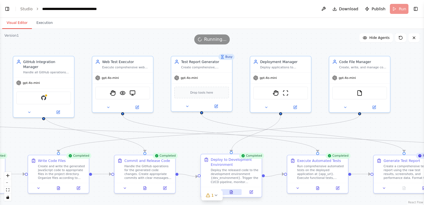
click at [233, 191] on icon at bounding box center [231, 191] width 2 height 3
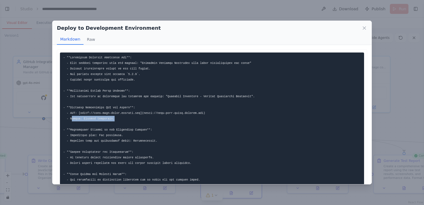
drag, startPoint x: 72, startPoint y: 120, endPoint x: 112, endPoint y: 120, distance: 40.5
click at [112, 120] on pre at bounding box center [212, 118] width 304 height 132
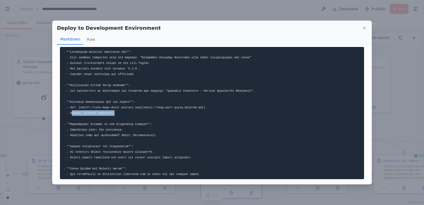
scroll to position [7, 0]
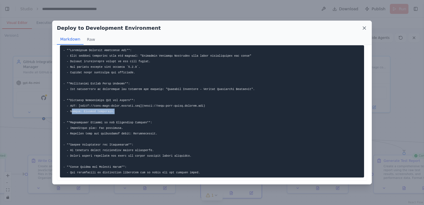
click at [365, 26] on icon at bounding box center [365, 28] width 6 height 6
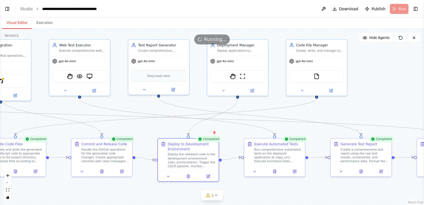
drag, startPoint x: 285, startPoint y: 149, endPoint x: 242, endPoint y: 133, distance: 46.1
click at [242, 133] on div ".deletable-edge-delete-btn { width: 20px; height: 20px; border: 0px solid #ffff…" at bounding box center [212, 117] width 424 height 176
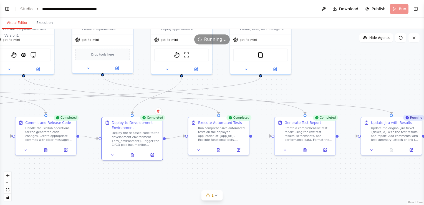
drag, startPoint x: 288, startPoint y: 186, endPoint x: 232, endPoint y: 164, distance: 60.0
click at [232, 164] on div ".deletable-edge-delete-btn { width: 20px; height: 20px; border: 0px solid #ffff…" at bounding box center [212, 117] width 424 height 176
click at [220, 147] on icon at bounding box center [219, 149] width 4 height 4
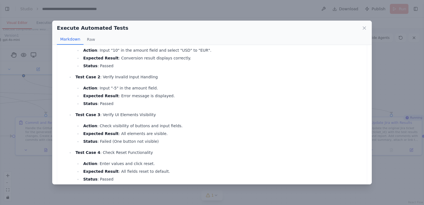
scroll to position [139, 0]
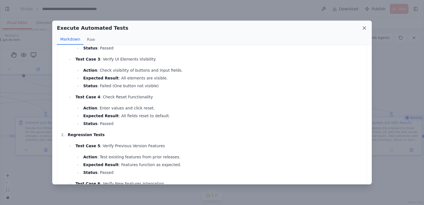
click at [365, 26] on icon at bounding box center [365, 28] width 6 height 6
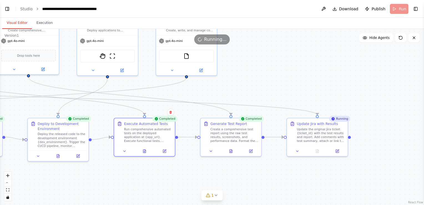
drag, startPoint x: 316, startPoint y: 169, endPoint x: 240, endPoint y: 169, distance: 75.8
click at [240, 169] on div ".deletable-edge-delete-btn { width: 20px; height: 20px; border: 0px solid #ffff…" at bounding box center [212, 117] width 424 height 176
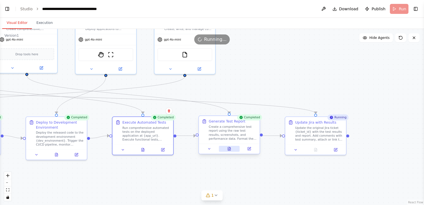
click at [228, 146] on button at bounding box center [229, 149] width 21 height 6
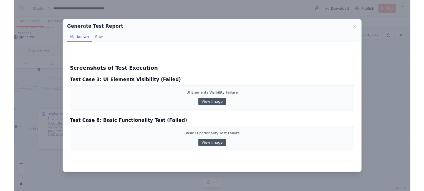
scroll to position [305, 0]
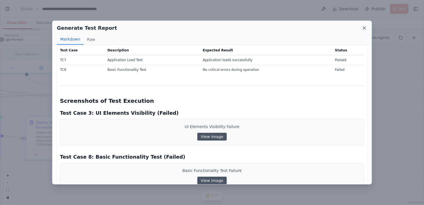
click at [364, 26] on icon at bounding box center [365, 28] width 6 height 6
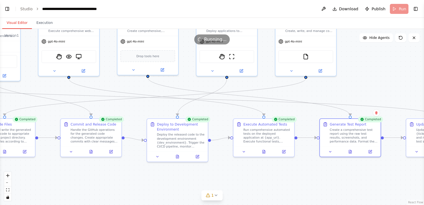
drag, startPoint x: 119, startPoint y: 177, endPoint x: 240, endPoint y: 179, distance: 121.0
click at [240, 179] on div ".deletable-edge-delete-btn { width: 20px; height: 20px; border: 0px solid #ffff…" at bounding box center [212, 117] width 424 height 176
click at [8, 189] on icon "fit view" at bounding box center [7, 189] width 3 height 3
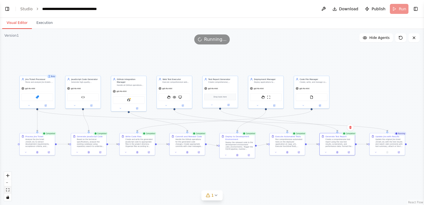
click at [7, 189] on icon "fit view" at bounding box center [7, 189] width 3 height 3
click at [8, 173] on button "zoom in" at bounding box center [7, 175] width 7 height 7
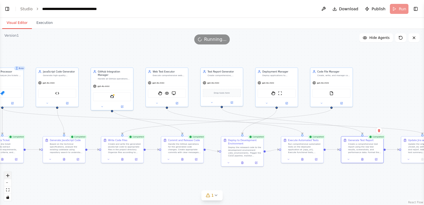
click at [8, 173] on button "zoom in" at bounding box center [7, 175] width 7 height 7
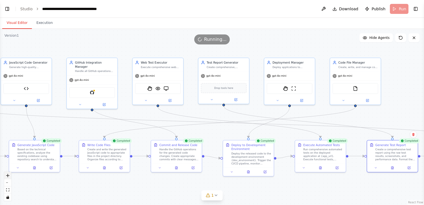
click at [8, 173] on button "zoom in" at bounding box center [7, 175] width 7 height 7
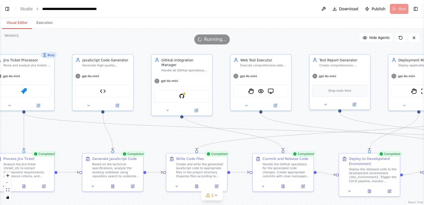
drag, startPoint x: 67, startPoint y: 198, endPoint x: 178, endPoint y: 199, distance: 111.0
click at [179, 205] on html "BETA Hello! I'm the CrewAI assistant. What kind of automation do you want to bu…" at bounding box center [212, 102] width 424 height 205
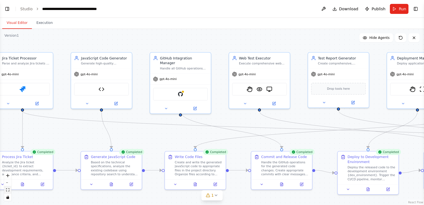
click at [9, 190] on icon "fit view" at bounding box center [7, 189] width 3 height 3
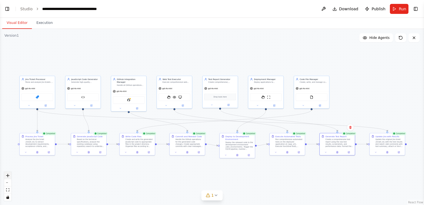
click at [11, 175] on button "zoom in" at bounding box center [7, 175] width 7 height 7
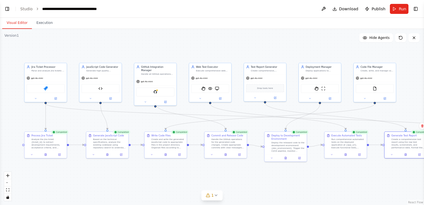
drag, startPoint x: 30, startPoint y: 180, endPoint x: 73, endPoint y: 175, distance: 43.5
click at [73, 175] on div ".deletable-edge-delete-btn { width: 20px; height: 20px; border: 0px solid #ffff…" at bounding box center [212, 117] width 424 height 176
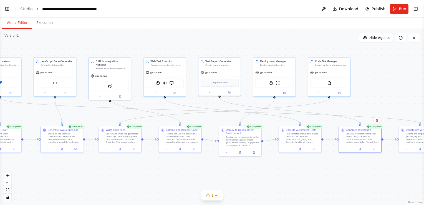
drag, startPoint x: 232, startPoint y: 170, endPoint x: 186, endPoint y: 163, distance: 46.0
click at [186, 163] on div ".deletable-edge-delete-btn { width: 20px; height: 20px; border: 0px solid #ffff…" at bounding box center [212, 117] width 424 height 176
click at [301, 147] on icon at bounding box center [300, 148] width 3 height 3
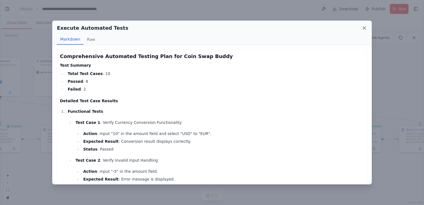
click at [363, 27] on icon at bounding box center [364, 28] width 3 height 3
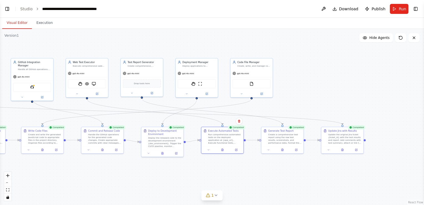
drag, startPoint x: 311, startPoint y: 174, endPoint x: 233, endPoint y: 175, distance: 77.7
click at [233, 175] on div ".deletable-edge-delete-btn { width: 20px; height: 20px; border: 0px solid #ffff…" at bounding box center [212, 117] width 424 height 176
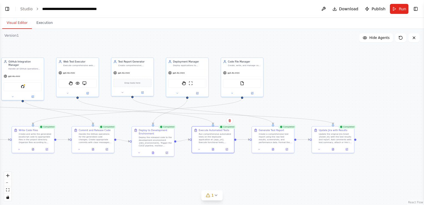
drag, startPoint x: 294, startPoint y: 163, endPoint x: 284, endPoint y: 163, distance: 9.5
click at [284, 163] on div ".deletable-edge-delete-btn { width: 20px; height: 20px; border: 0px solid #ffff…" at bounding box center [212, 117] width 424 height 176
click at [107, 7] on icon "breadcrumb" at bounding box center [109, 9] width 4 height 4
click at [77, 11] on div "**********" at bounding box center [73, 9] width 62 height 6
click at [136, 15] on header "**********" at bounding box center [212, 9] width 424 height 18
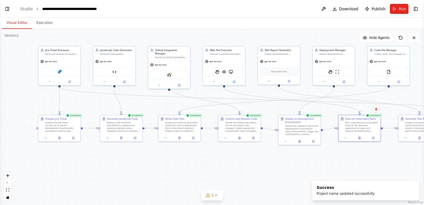
drag, startPoint x: 141, startPoint y: 171, endPoint x: 287, endPoint y: 160, distance: 147.0
click at [287, 160] on div ".deletable-edge-delete-btn { width: 20px; height: 20px; border: 0px solid #ffff…" at bounding box center [212, 117] width 424 height 176
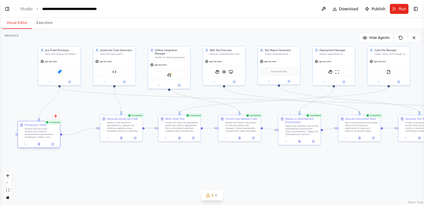
drag, startPoint x: 61, startPoint y: 121, endPoint x: 40, endPoint y: 127, distance: 21.8
click at [40, 127] on div "Process Jira Ticket Analyze the Jira ticket {ticket_id} to extract development …" at bounding box center [41, 130] width 33 height 15
drag, startPoint x: 70, startPoint y: 59, endPoint x: 49, endPoint y: 65, distance: 21.7
click at [49, 65] on div "gpt-4o-mini" at bounding box center [39, 67] width 42 height 7
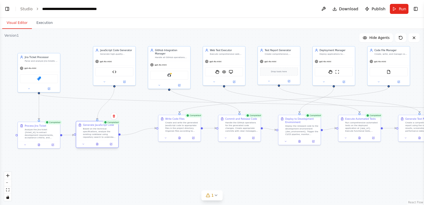
drag, startPoint x: 114, startPoint y: 123, endPoint x: 91, endPoint y: 130, distance: 24.3
click at [91, 130] on div "Based on the technical specifications, analyze the existing codebase using repo…" at bounding box center [99, 132] width 33 height 11
drag, startPoint x: 121, startPoint y: 60, endPoint x: 103, endPoint y: 68, distance: 19.5
click at [103, 68] on div "gpt-4o-mini" at bounding box center [97, 67] width 42 height 7
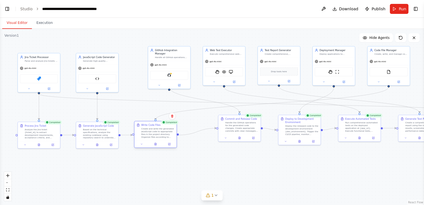
drag, startPoint x: 171, startPoint y: 124, endPoint x: 147, endPoint y: 131, distance: 25.8
click at [147, 131] on div "Create and write the generated JavaScript code to appropriate files in the proj…" at bounding box center [157, 132] width 33 height 11
drag, startPoint x: 390, startPoint y: 54, endPoint x: 132, endPoint y: 41, distance: 258.1
click at [132, 41] on div "Create, write, and manage code files in the project directory, ensuring proper …" at bounding box center [133, 39] width 33 height 3
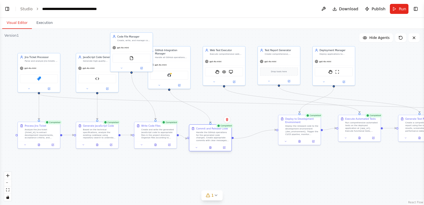
drag, startPoint x: 237, startPoint y: 125, endPoint x: 208, endPoint y: 134, distance: 30.0
click at [208, 134] on div "Handle the GitHub operations for the generated code changes. Create appropriate…" at bounding box center [212, 136] width 33 height 11
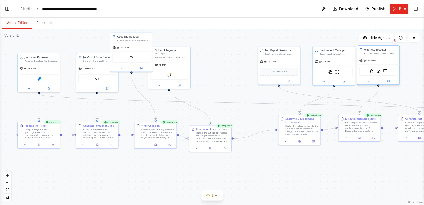
drag, startPoint x: 220, startPoint y: 62, endPoint x: 374, endPoint y: 62, distance: 154.3
click at [374, 62] on div "gpt-4o-mini" at bounding box center [378, 60] width 42 height 7
drag, startPoint x: 169, startPoint y: 63, endPoint x: 210, endPoint y: 69, distance: 41.0
click at [210, 69] on div "gpt-4o-mini" at bounding box center [210, 70] width 42 height 7
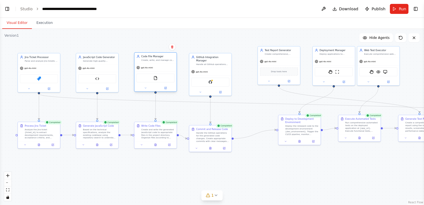
drag, startPoint x: 144, startPoint y: 50, endPoint x: 168, endPoint y: 71, distance: 31.7
click at [168, 71] on div "gpt-4o-mini" at bounding box center [155, 67] width 42 height 7
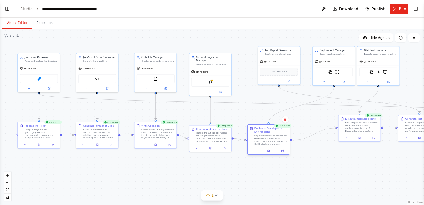
drag, startPoint x: 296, startPoint y: 129, endPoint x: 263, endPoint y: 138, distance: 33.8
click at [263, 138] on div "Deploy the released code to the development environment {dev_environment}. Trig…" at bounding box center [270, 139] width 33 height 11
drag, startPoint x: 342, startPoint y: 55, endPoint x: 262, endPoint y: 60, distance: 80.4
click at [262, 60] on div "Deployment Manager Deploy applications to development environments using CI/CD …" at bounding box center [255, 58] width 42 height 11
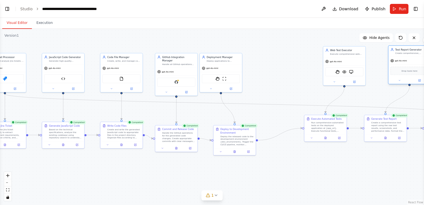
drag, startPoint x: 285, startPoint y: 58, endPoint x: 417, endPoint y: 59, distance: 132.1
click at [417, 59] on div "gpt-4o-mini" at bounding box center [409, 60] width 42 height 7
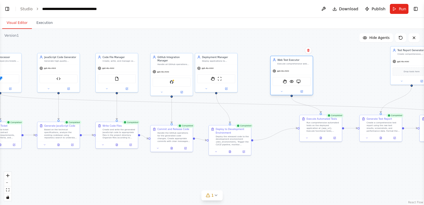
drag, startPoint x: 353, startPoint y: 58, endPoint x: 306, endPoint y: 68, distance: 48.1
click at [306, 68] on div "gpt-4o-mini" at bounding box center [292, 70] width 42 height 7
drag, startPoint x: 319, startPoint y: 127, endPoint x: 301, endPoint y: 142, distance: 23.4
click at [301, 142] on div "Run comprehensive automated tests on the deployed application at {app_url}. Exe…" at bounding box center [304, 139] width 33 height 11
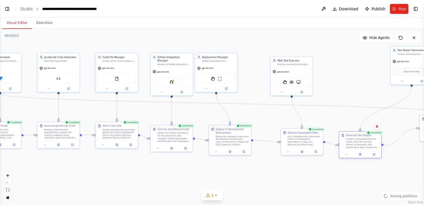
drag, startPoint x: 382, startPoint y: 128, endPoint x: 361, endPoint y: 144, distance: 26.7
click at [361, 144] on div "Create a comprehensive test report using the raw test results, screenshots, and…" at bounding box center [362, 143] width 33 height 11
drag, startPoint x: 405, startPoint y: 63, endPoint x: 350, endPoint y: 72, distance: 56.0
click at [350, 72] on div "gpt-4o-mini" at bounding box center [357, 70] width 42 height 7
drag, startPoint x: 422, startPoint y: 138, endPoint x: 418, endPoint y: 143, distance: 5.9
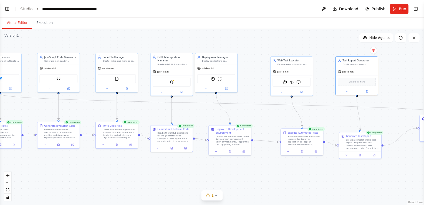
click at [418, 143] on div "BETA Hello! I'm the CrewAI assistant. What kind of automation do you want to bu…" at bounding box center [212, 102] width 424 height 205
drag, startPoint x: 424, startPoint y: 125, endPoint x: 416, endPoint y: 139, distance: 15.8
click at [416, 140] on div "BETA Hello! I'm the CrewAI assistant. What kind of automation do you want to bu…" at bounding box center [212, 102] width 424 height 205
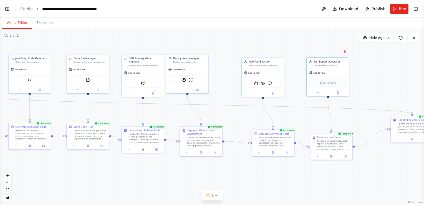
drag, startPoint x: 405, startPoint y: 176, endPoint x: 374, endPoint y: 176, distance: 31.1
click at [374, 176] on div ".deletable-edge-delete-btn { width: 20px; height: 20px; border: 0px solid #ffff…" at bounding box center [212, 117] width 424 height 176
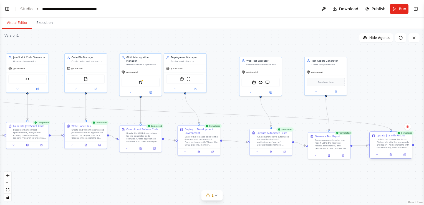
drag, startPoint x: 413, startPoint y: 127, endPoint x: 392, endPoint y: 147, distance: 28.5
click at [392, 147] on div "Update the original Jira ticket {ticket_id} with the test results and report. A…" at bounding box center [393, 143] width 33 height 11
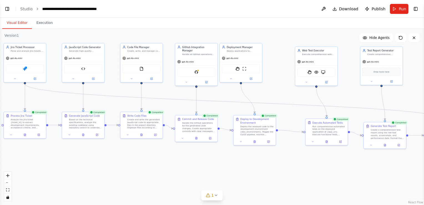
drag, startPoint x: 188, startPoint y: 177, endPoint x: 261, endPoint y: 164, distance: 74.2
click at [261, 164] on div ".deletable-edge-delete-btn { width: 20px; height: 20px; border: 0px solid #ffff…" at bounding box center [212, 117] width 424 height 176
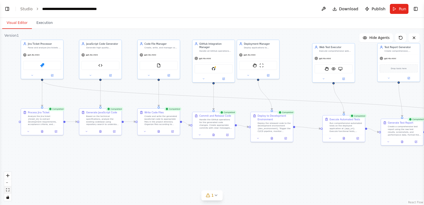
click at [8, 189] on icon "fit view" at bounding box center [7, 189] width 3 height 3
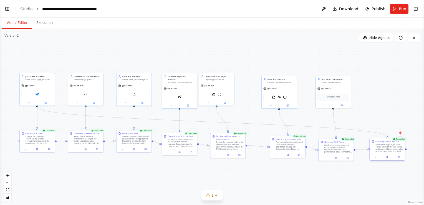
click at [387, 149] on div "Update the original Jira ticket {ticket_id} with the test results and report. A…" at bounding box center [389, 147] width 28 height 9
click at [38, 148] on icon at bounding box center [37, 148] width 2 height 2
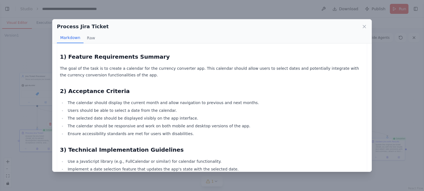
scroll to position [0, 0]
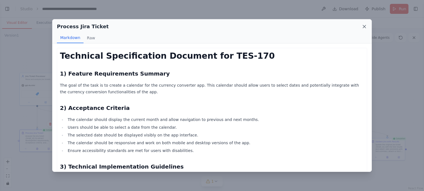
click at [364, 25] on icon at bounding box center [365, 27] width 6 height 6
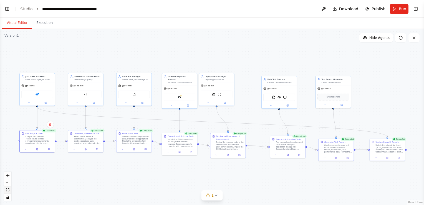
click at [9, 188] on icon "fit view" at bounding box center [7, 189] width 3 height 3
click at [7, 175] on icon "zoom in" at bounding box center [7, 175] width 3 height 3
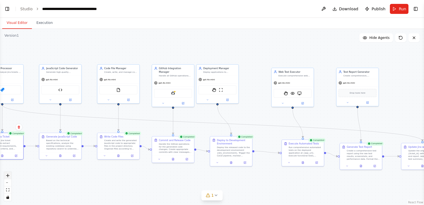
click at [7, 175] on icon "zoom in" at bounding box center [7, 175] width 3 height 3
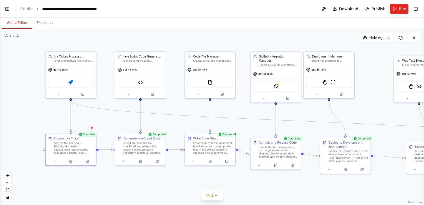
drag, startPoint x: 46, startPoint y: 182, endPoint x: 157, endPoint y: 180, distance: 110.5
click at [157, 180] on div ".deletable-edge-delete-btn { width: 20px; height: 20px; border: 0px solid #ffff…" at bounding box center [212, 117] width 424 height 176
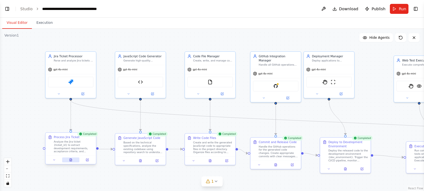
click at [71, 160] on icon at bounding box center [71, 160] width 2 height 3
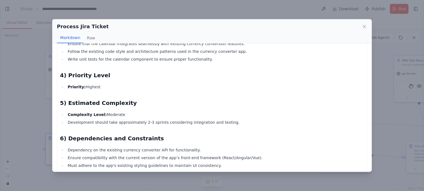
scroll to position [156, 0]
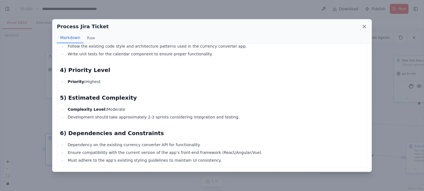
click at [365, 26] on icon at bounding box center [364, 26] width 3 height 3
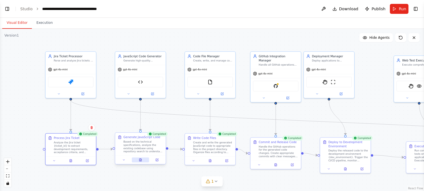
click at [139, 160] on icon at bounding box center [140, 160] width 2 height 3
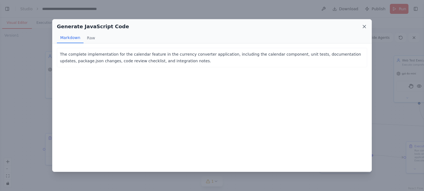
click at [363, 26] on icon at bounding box center [364, 26] width 3 height 3
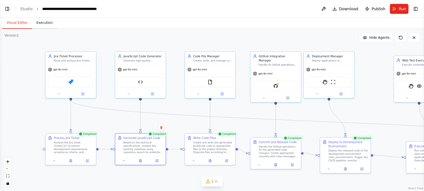
click at [45, 23] on button "Execution" at bounding box center [44, 23] width 25 height 12
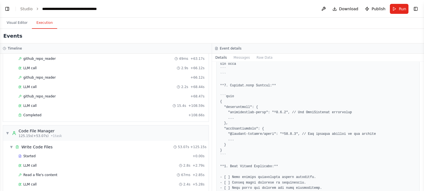
scroll to position [1041, 0]
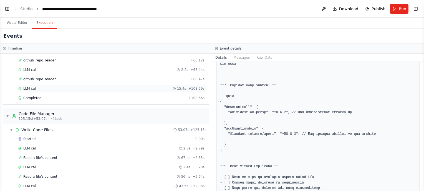
click at [39, 87] on div "LLM call 15.4s + 108.59s" at bounding box center [111, 89] width 186 height 4
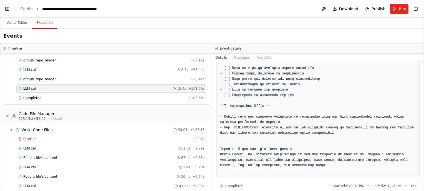
scroll to position [694, 0]
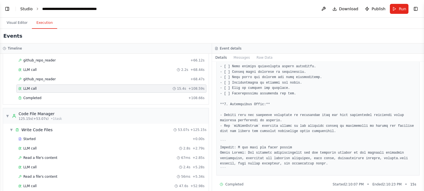
click at [26, 9] on link "Studio" at bounding box center [26, 9] width 12 height 4
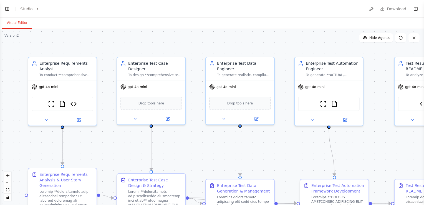
select select "****"
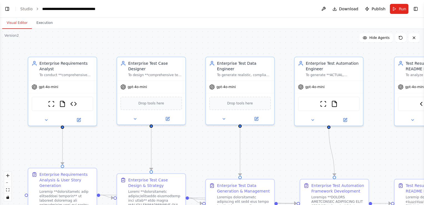
scroll to position [19021, 0]
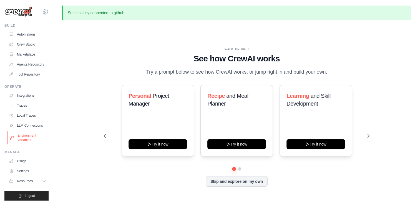
click at [26, 137] on link "Environment Variables" at bounding box center [28, 137] width 42 height 13
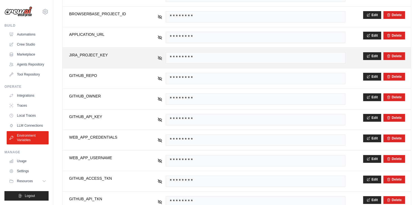
scroll to position [139, 0]
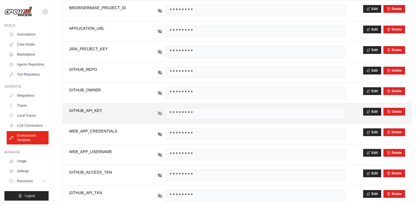
click at [161, 111] on icon at bounding box center [159, 113] width 5 height 5
click at [198, 109] on span "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" at bounding box center [256, 113] width 180 height 11
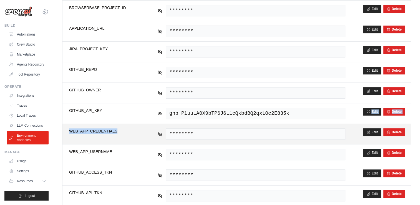
drag, startPoint x: 293, startPoint y: 111, endPoint x: 165, endPoint y: 122, distance: 128.9
click at [165, 122] on tbody "**********" at bounding box center [236, 103] width 348 height 246
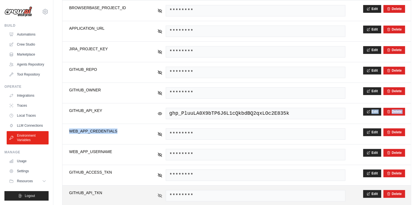
click at [160, 193] on icon at bounding box center [159, 195] width 5 height 5
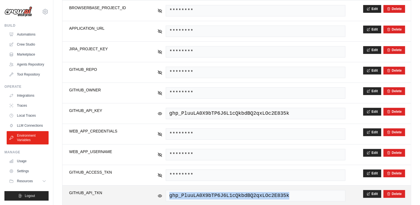
drag, startPoint x: 283, startPoint y: 194, endPoint x: 169, endPoint y: 197, distance: 114.6
click at [169, 197] on span "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" at bounding box center [256, 195] width 180 height 11
copy span "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"
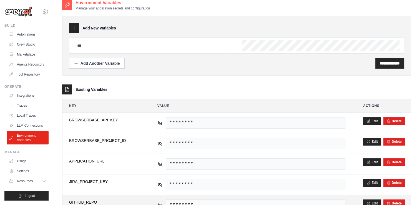
scroll to position [0, 0]
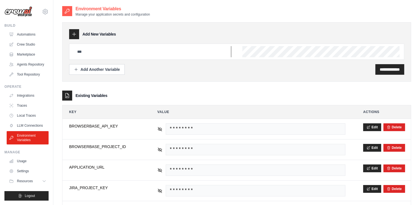
click at [134, 48] on input "text" at bounding box center [152, 51] width 157 height 11
type input "**********"
click at [393, 70] on input "**********" at bounding box center [390, 70] width 20 height 6
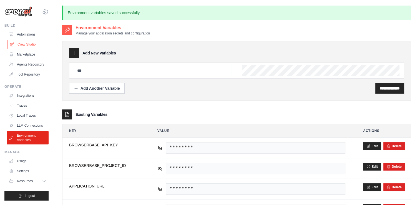
click at [31, 44] on link "Crew Studio" at bounding box center [28, 44] width 42 height 9
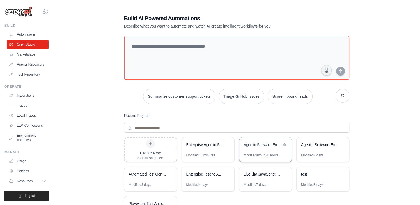
click at [250, 143] on div "Agentic Software Engineering - Full Automation" at bounding box center [263, 145] width 38 height 6
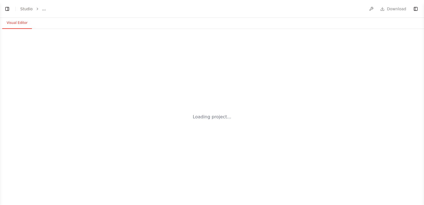
select select "****"
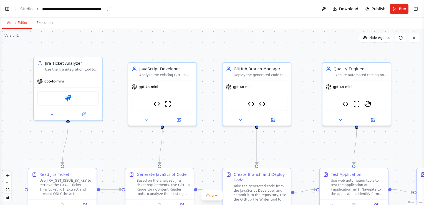
click at [79, 11] on div "**********" at bounding box center [73, 9] width 62 height 6
click at [144, 37] on div ".deletable-edge-delete-btn { width: 20px; height: 20px; border: 0px solid #ffff…" at bounding box center [212, 117] width 424 height 176
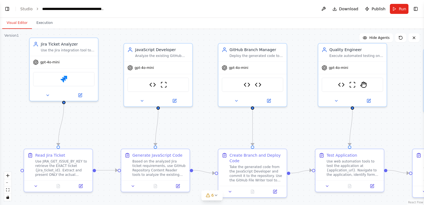
drag, startPoint x: 304, startPoint y: 139, endPoint x: 300, endPoint y: 120, distance: 19.6
click at [300, 120] on div ".deletable-edge-delete-btn { width: 20px; height: 20px; border: 0px solid #ffff…" at bounding box center [212, 117] width 424 height 176
click at [6, 7] on button "Toggle Left Sidebar" at bounding box center [7, 9] width 8 height 8
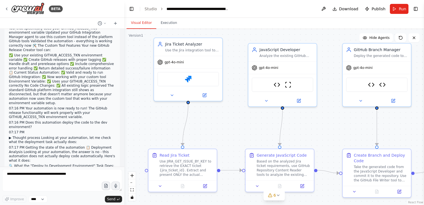
scroll to position [34377, 0]
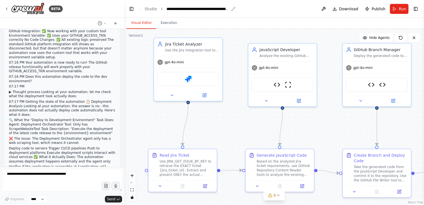
click at [218, 9] on div "**********" at bounding box center [197, 9] width 62 height 6
drag, startPoint x: 221, startPoint y: 9, endPoint x: 249, endPoint y: 10, distance: 27.5
click at [249, 10] on div "**********" at bounding box center [208, 9] width 84 height 6
click at [233, 50] on div ".deletable-edge-delete-btn { width: 20px; height: 20px; border: 0px solid #ffff…" at bounding box center [274, 117] width 300 height 176
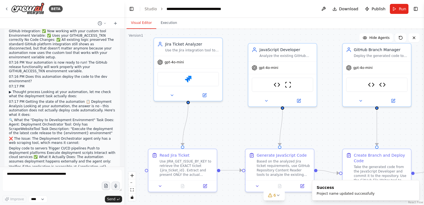
scroll to position [34404, 0]
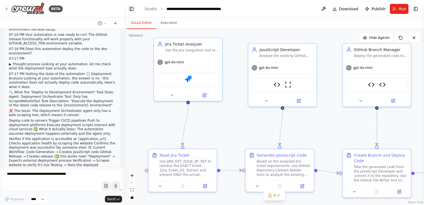
click at [133, 9] on button "Toggle Left Sidebar" at bounding box center [132, 9] width 8 height 8
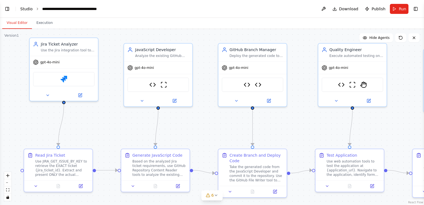
click at [26, 10] on link "Studio" at bounding box center [26, 9] width 12 height 4
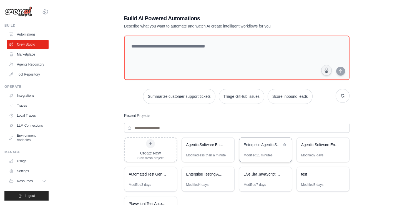
click at [263, 143] on div "Enterprise Agentic Software Engineering" at bounding box center [263, 145] width 38 height 6
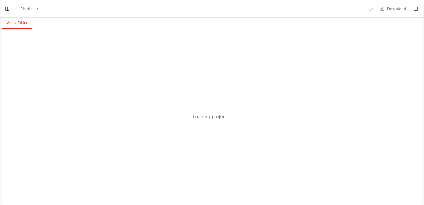
select select "****"
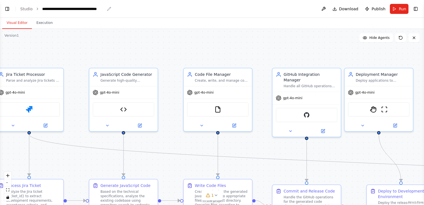
click at [93, 10] on div "**********" at bounding box center [73, 9] width 62 height 6
click at [112, 9] on header "**********" at bounding box center [212, 9] width 424 height 18
click at [92, 9] on div "**********" at bounding box center [73, 9] width 62 height 6
click at [129, 24] on div "Visual Editor Execution" at bounding box center [212, 23] width 424 height 11
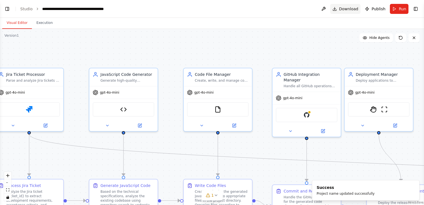
click at [347, 8] on span "Download" at bounding box center [348, 9] width 19 height 6
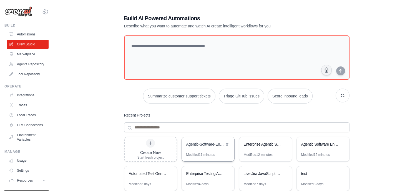
click at [210, 144] on div "Agentic-Software-Engineering-P" at bounding box center [205, 145] width 38 height 6
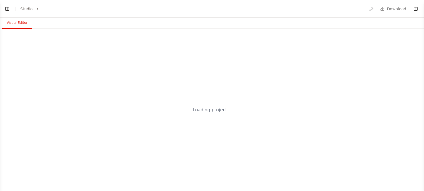
select select "****"
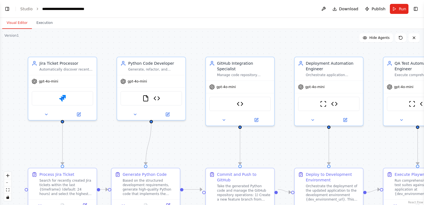
scroll to position [5890, 0]
click at [31, 9] on link "Studio" at bounding box center [26, 9] width 12 height 4
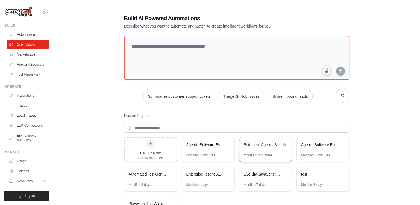
click at [265, 143] on div "Enterprise Agentic Software Engineering-Demo" at bounding box center [263, 145] width 38 height 6
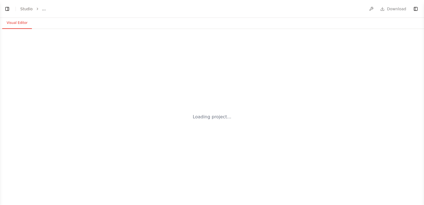
select select "****"
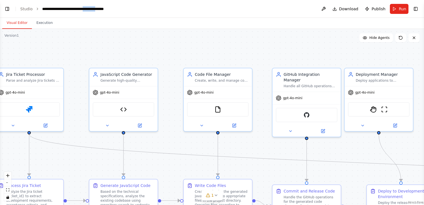
drag, startPoint x: 92, startPoint y: 10, endPoint x: 108, endPoint y: 9, distance: 15.6
click at [108, 9] on header "**********" at bounding box center [212, 9] width 424 height 18
drag, startPoint x: 108, startPoint y: 9, endPoint x: 94, endPoint y: 10, distance: 14.2
click at [94, 10] on div "**********" at bounding box center [73, 9] width 62 height 6
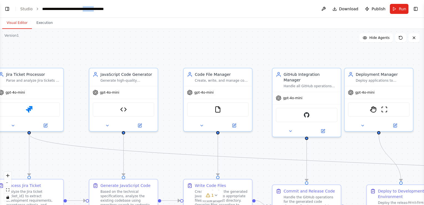
click at [94, 10] on div "**********" at bounding box center [83, 9] width 83 height 6
click at [110, 37] on div ".deletable-edge-delete-btn { width: 20px; height: 20px; border: 0px solid #ffff…" at bounding box center [212, 117] width 424 height 176
click at [80, 8] on div "**********" at bounding box center [73, 9] width 62 height 6
drag, startPoint x: 112, startPoint y: 9, endPoint x: 126, endPoint y: 8, distance: 14.7
click at [126, 8] on header "**********" at bounding box center [212, 9] width 424 height 18
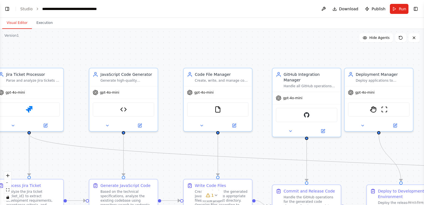
click at [42, 9] on div "**********" at bounding box center [77, 9] width 71 height 6
click at [65, 44] on div ".deletable-edge-delete-btn { width: 20px; height: 20px; border: 0px solid #ffff…" at bounding box center [212, 117] width 424 height 176
